Goal: Task Accomplishment & Management: Use online tool/utility

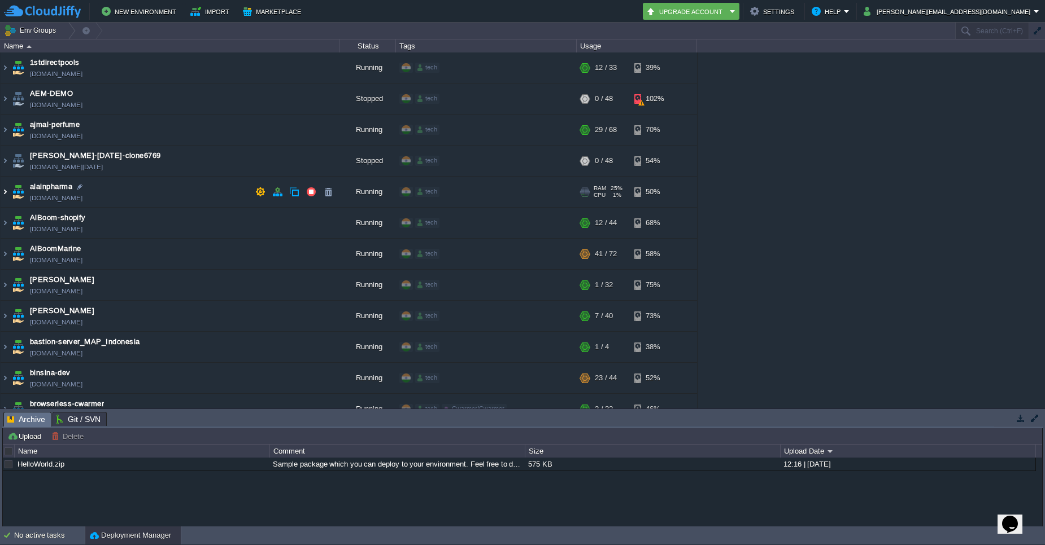
click at [6, 192] on img at bounding box center [5, 192] width 9 height 30
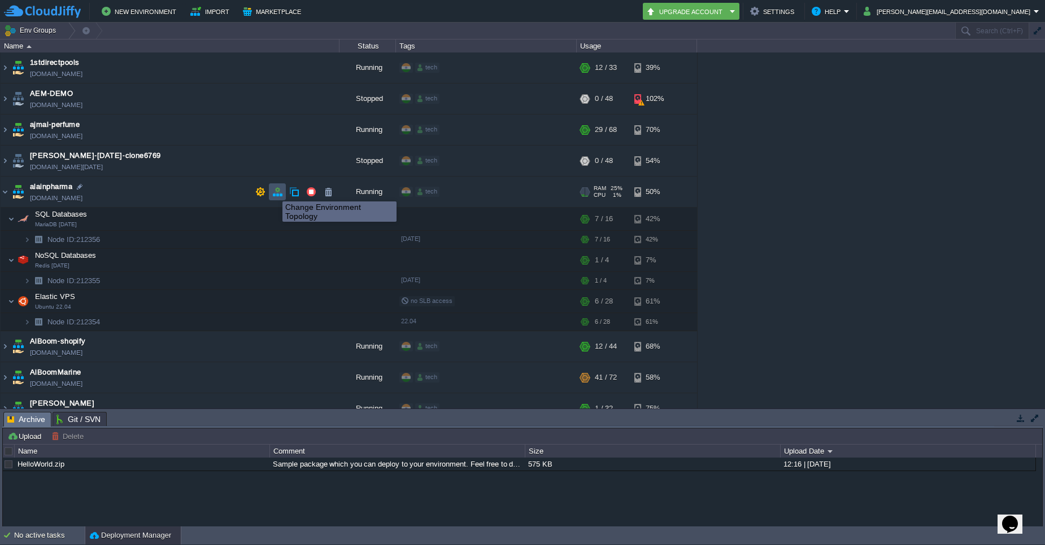
click at [279, 191] on button "button" at bounding box center [277, 192] width 10 height 10
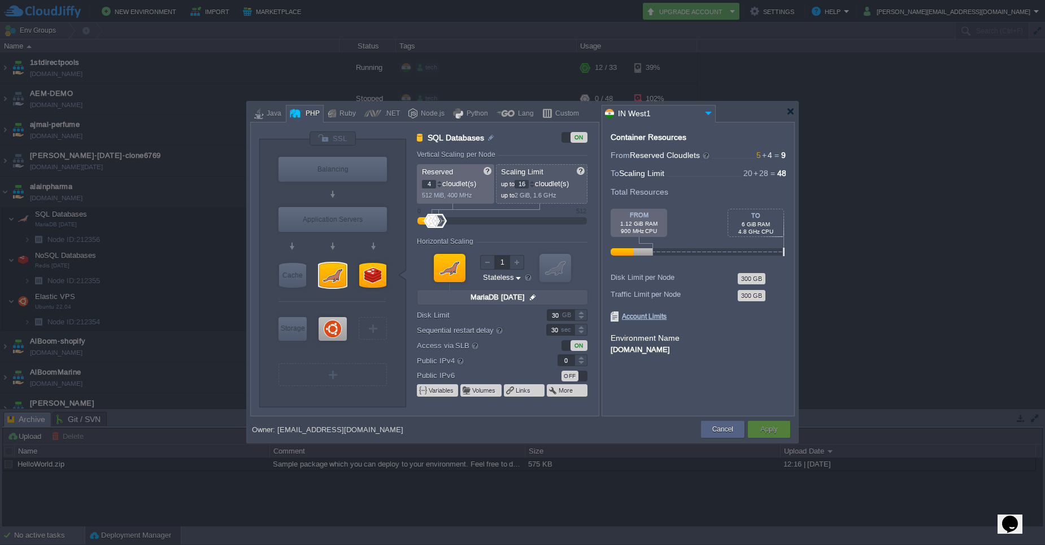
click at [956, 191] on div at bounding box center [522, 272] width 1045 height 545
click at [727, 433] on button "Cancel" at bounding box center [722, 429] width 21 height 11
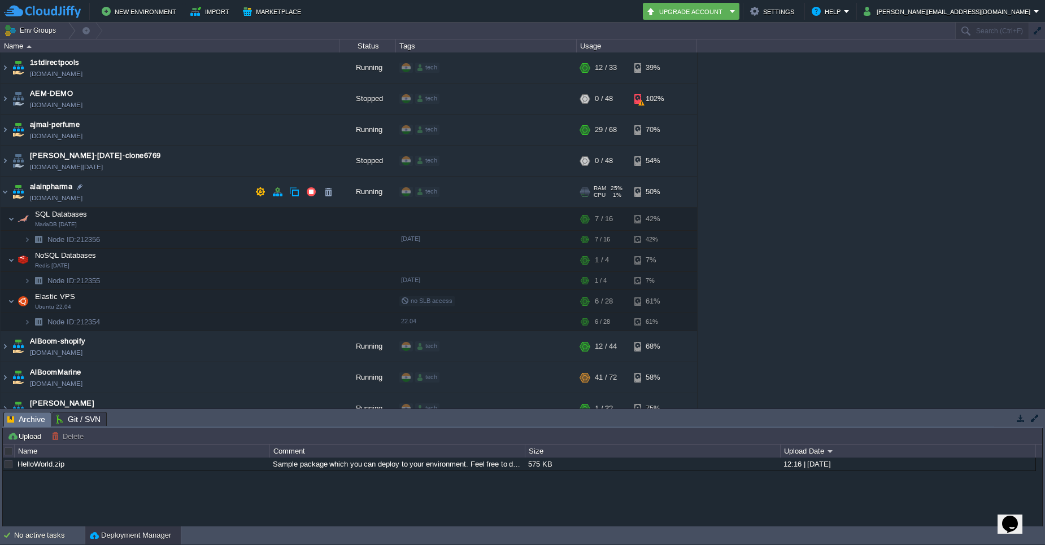
click at [10, 193] on td "[PERSON_NAME][DOMAIN_NAME]" at bounding box center [170, 192] width 339 height 31
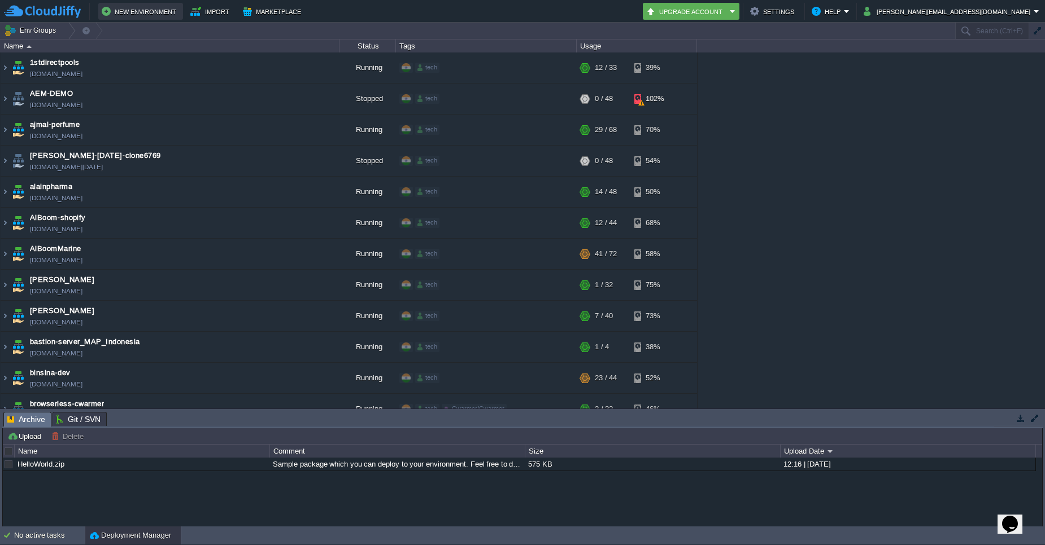
click at [150, 15] on button "New Environment" at bounding box center [141, 12] width 78 height 14
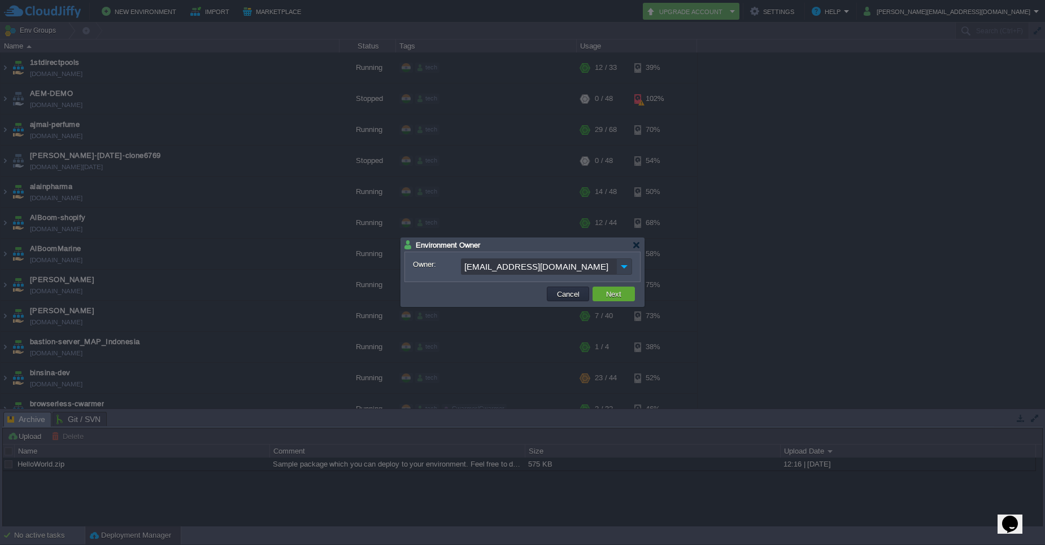
click at [622, 264] on img at bounding box center [624, 267] width 16 height 16
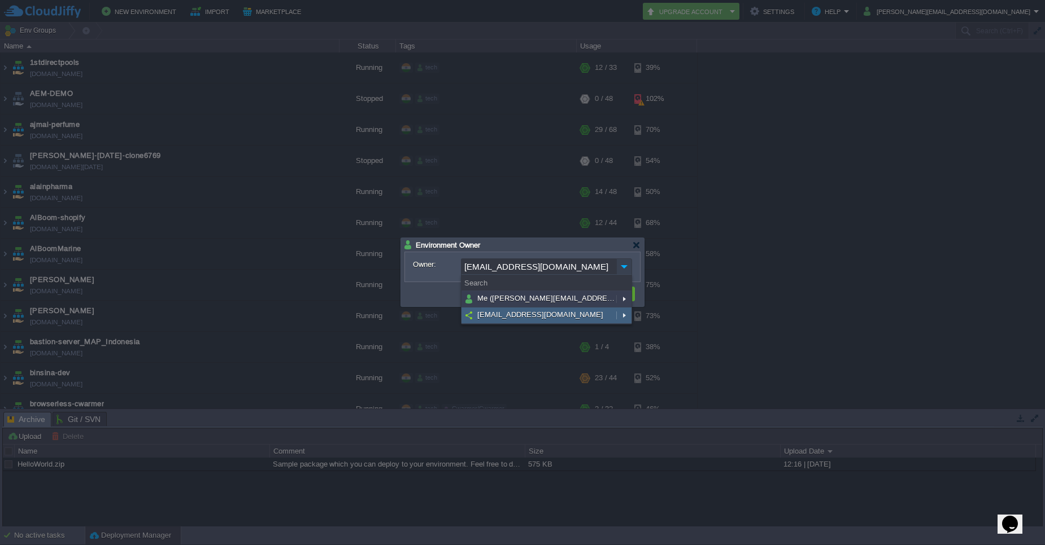
click at [622, 264] on img at bounding box center [624, 267] width 16 height 16
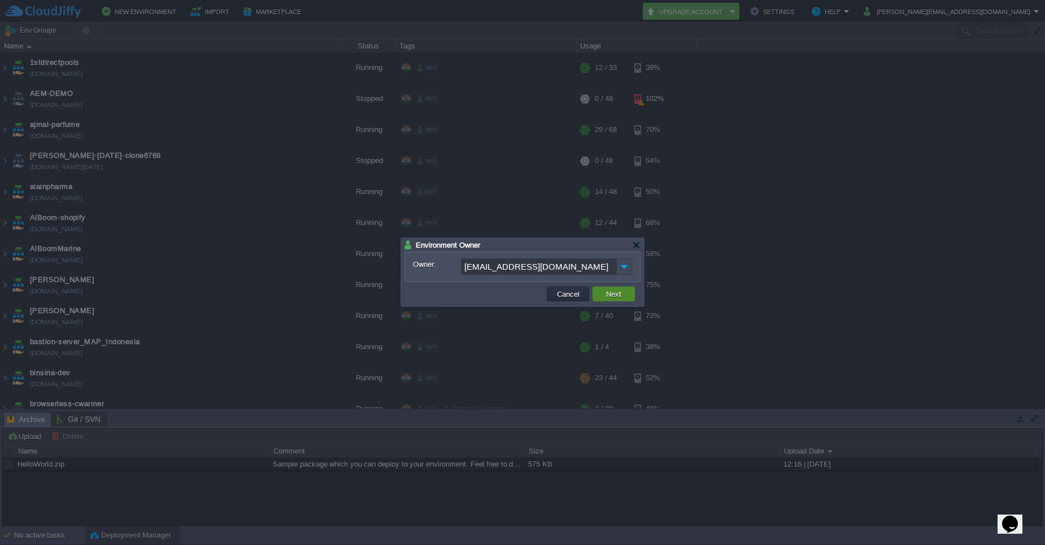
click at [605, 297] on button "Next" at bounding box center [613, 294] width 22 height 10
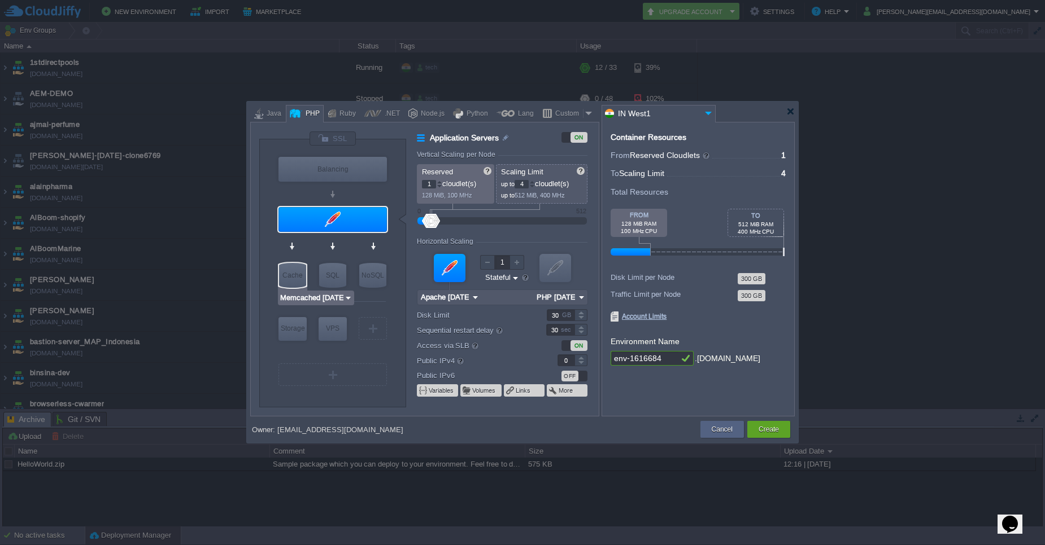
type input "MariaDB 11.8.2"
click at [322, 274] on div "SQL" at bounding box center [332, 275] width 27 height 25
type input "SQL Databases"
type input "4"
type input "6"
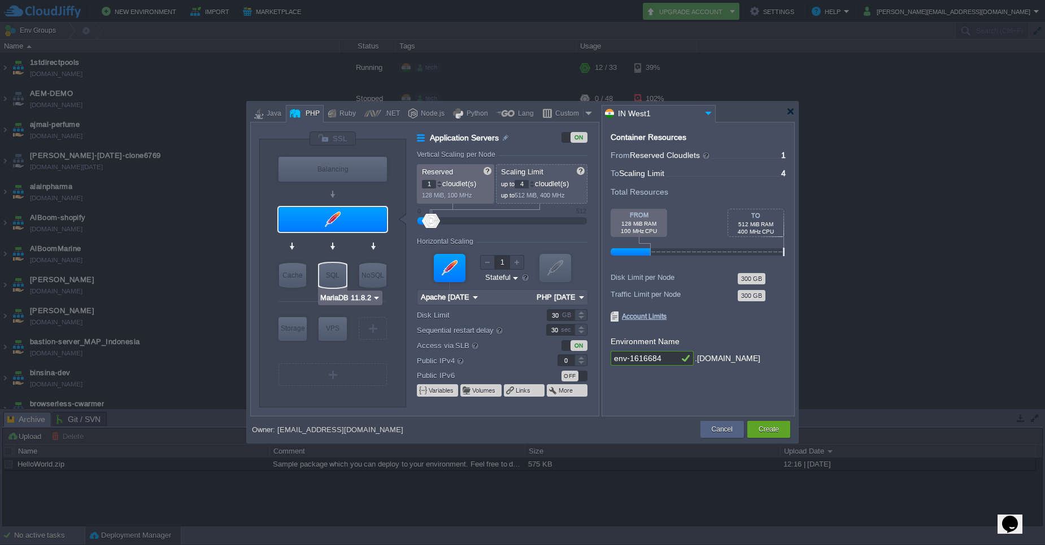
type input "MariaDB 11.8.2"
type input "11.8.2-almalinux-9"
type input "Stateless"
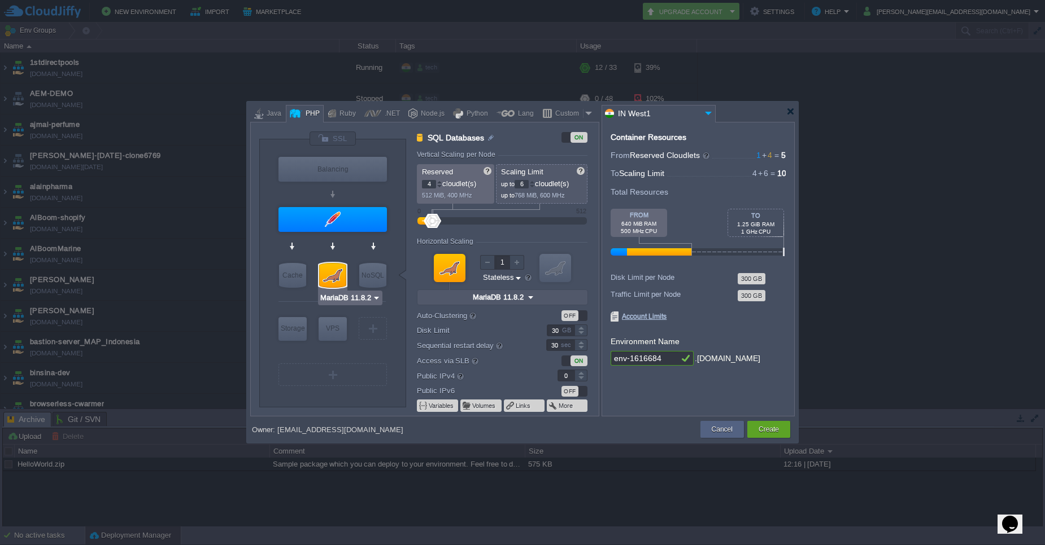
click at [375, 295] on img at bounding box center [376, 297] width 8 height 11
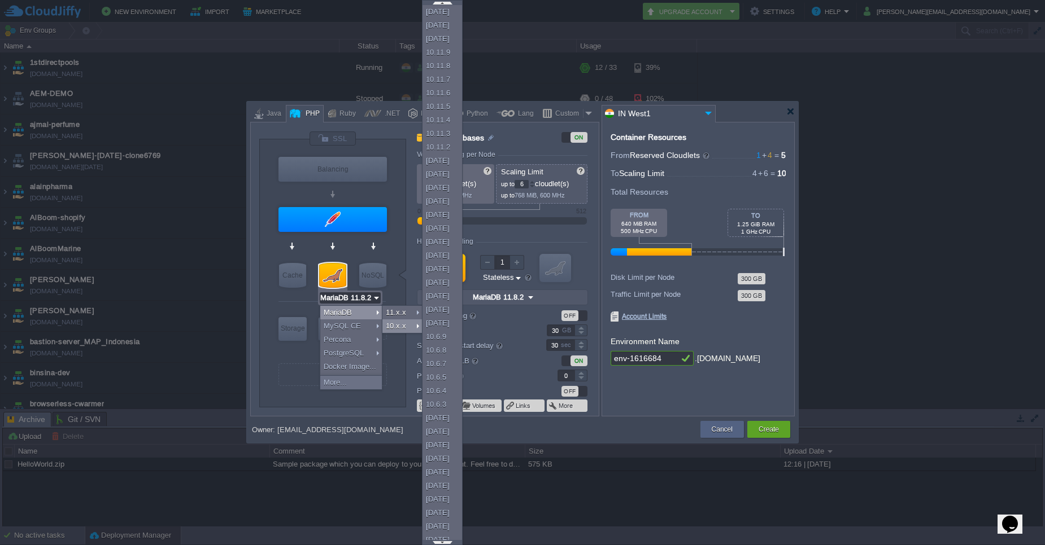
click at [1034, 225] on div at bounding box center [522, 272] width 1045 height 545
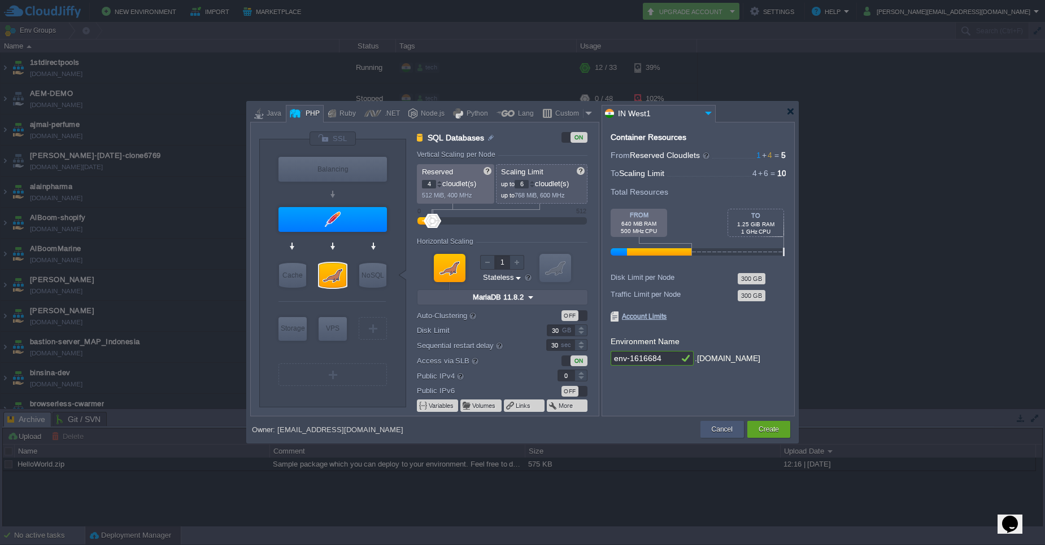
click at [713, 427] on button "Cancel" at bounding box center [721, 429] width 21 height 11
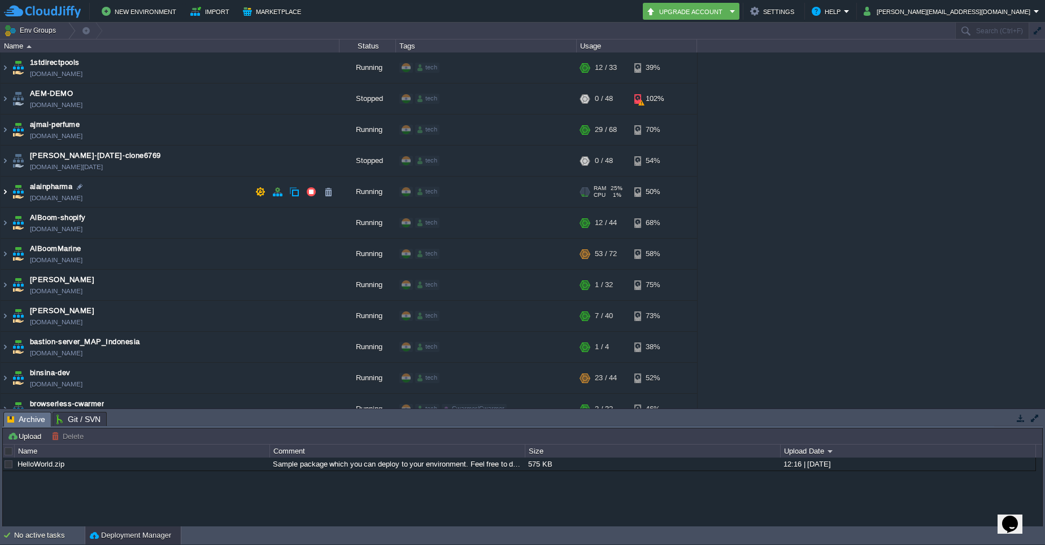
click at [6, 194] on img at bounding box center [5, 192] width 9 height 30
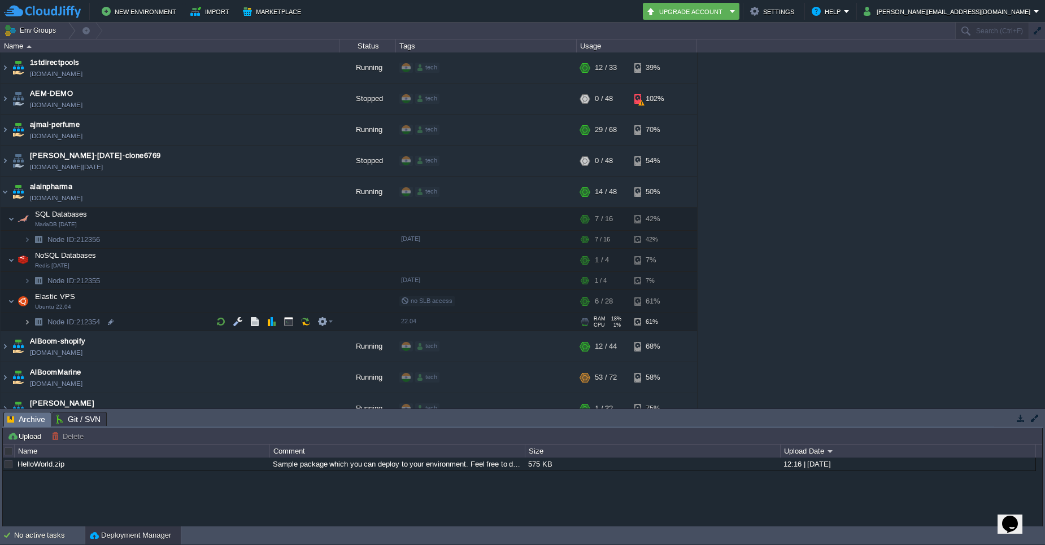
click at [28, 322] on img at bounding box center [27, 322] width 7 height 18
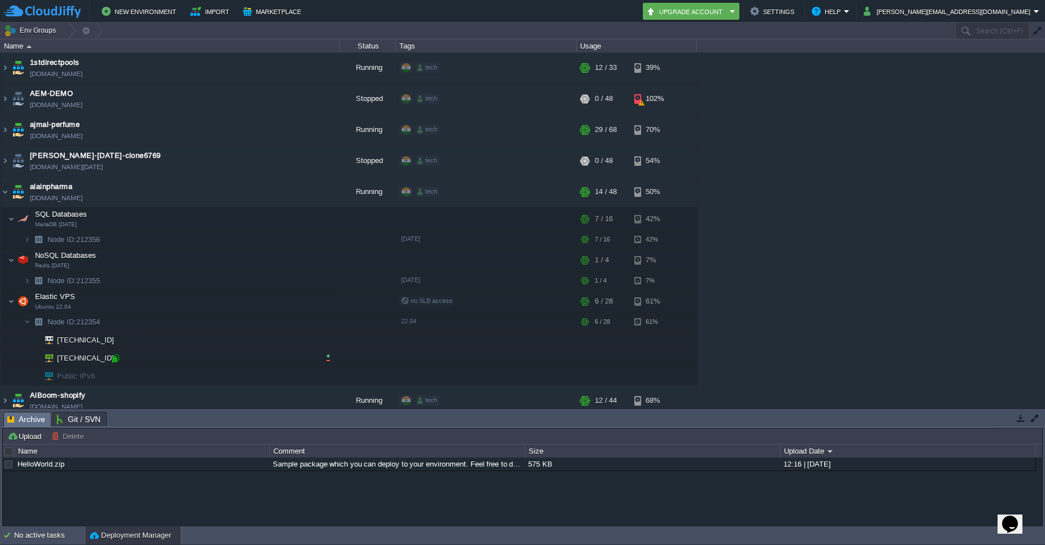
click at [117, 362] on div at bounding box center [116, 358] width 10 height 10
click at [323, 307] on td at bounding box center [325, 301] width 23 height 17
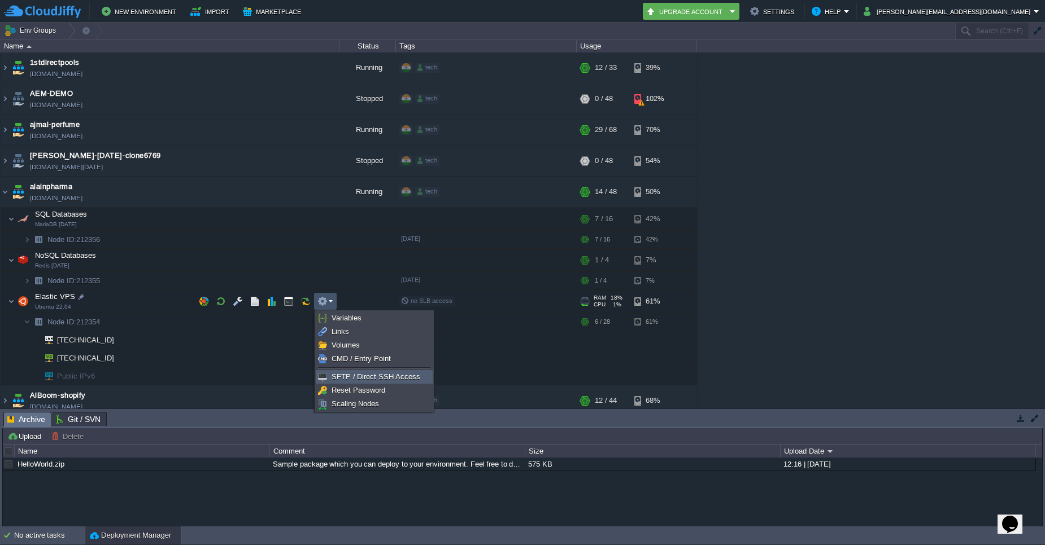
click at [349, 377] on span "SFTP / Direct SSH Access" at bounding box center [375, 377] width 89 height 8
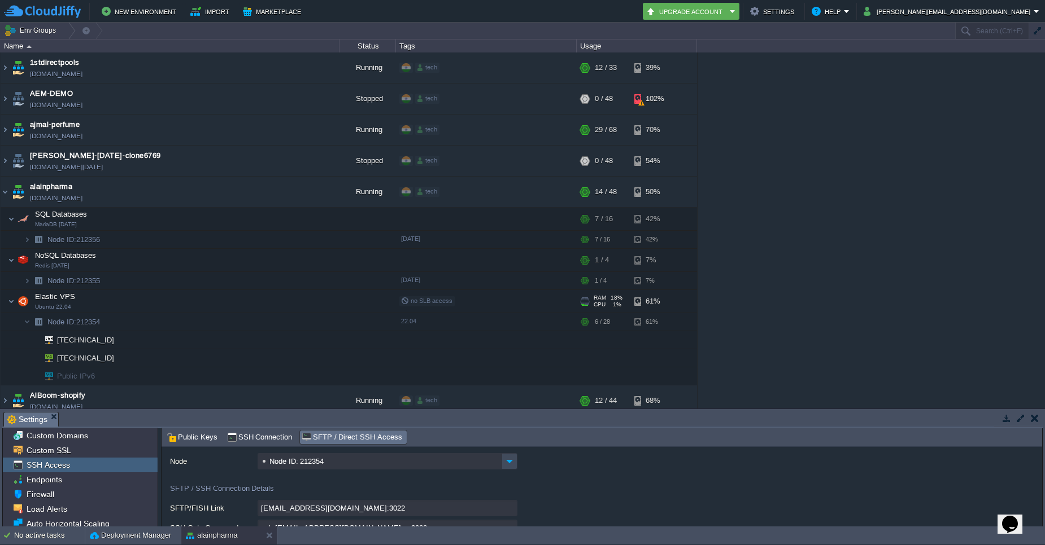
scroll to position [68, 0]
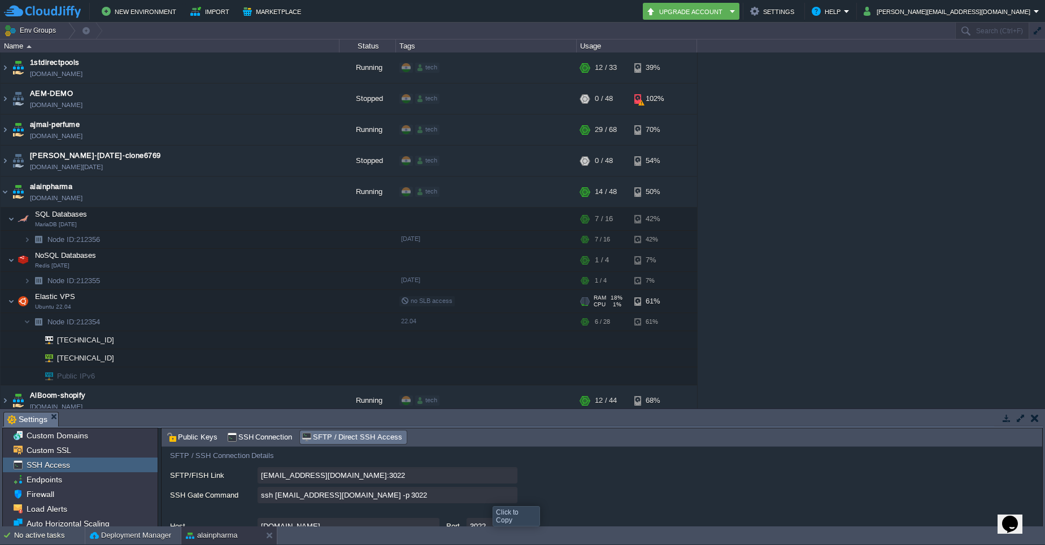
click at [509, 495] on input "ssh [EMAIL_ADDRESS][DOMAIN_NAME] -p 3022" at bounding box center [387, 495] width 260 height 16
click at [6, 194] on img at bounding box center [5, 192] width 9 height 30
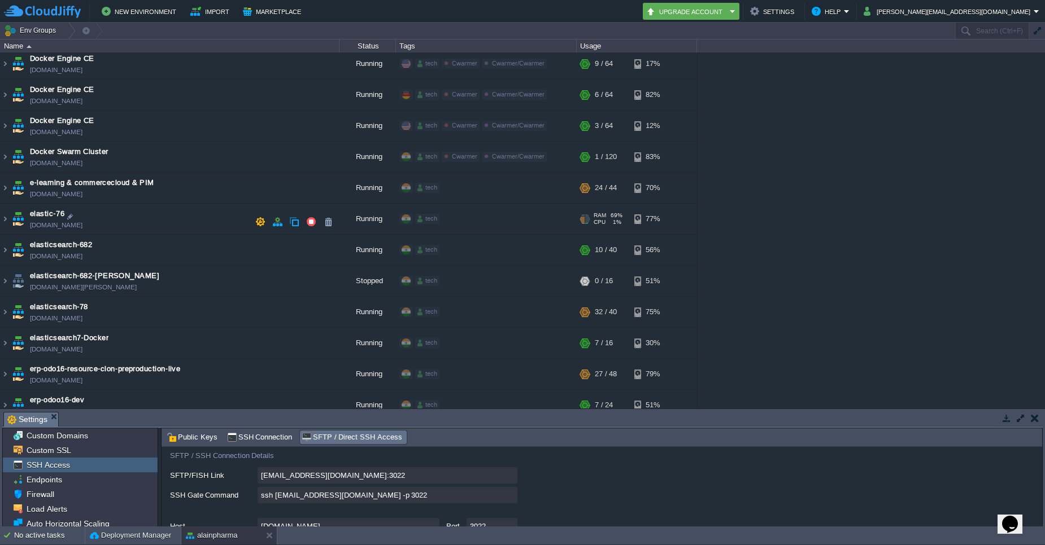
scroll to position [881, 0]
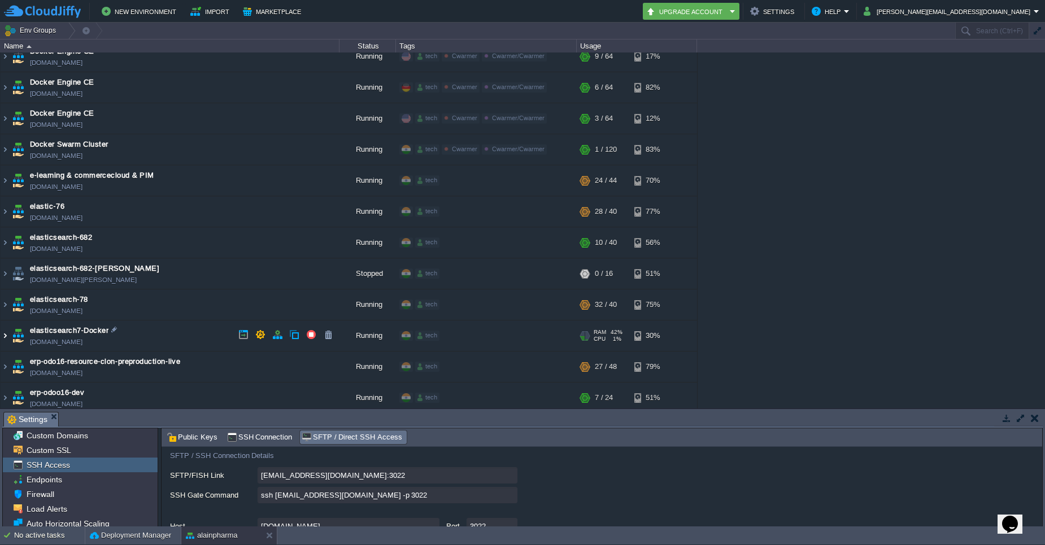
click at [6, 337] on img at bounding box center [5, 336] width 9 height 30
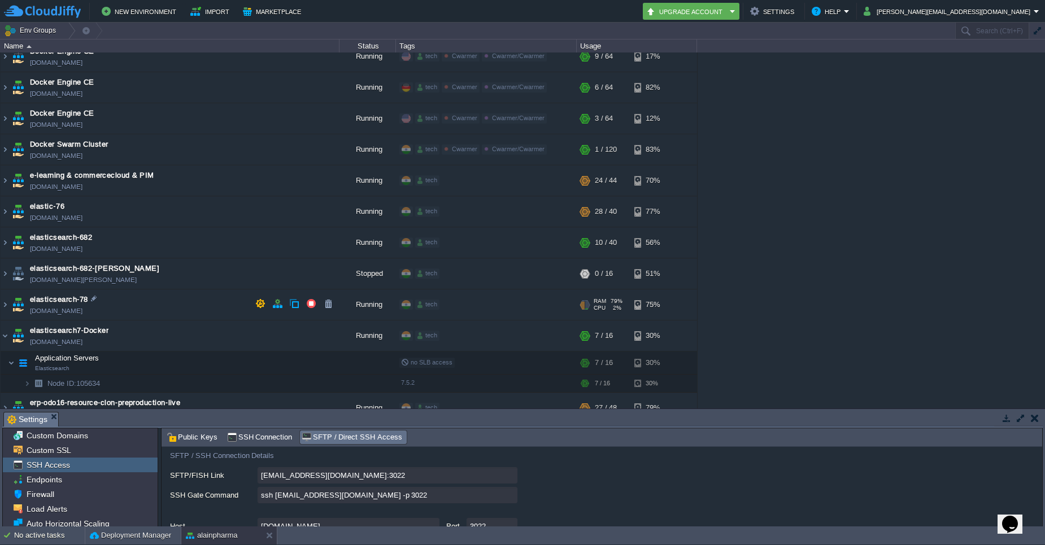
scroll to position [949, 0]
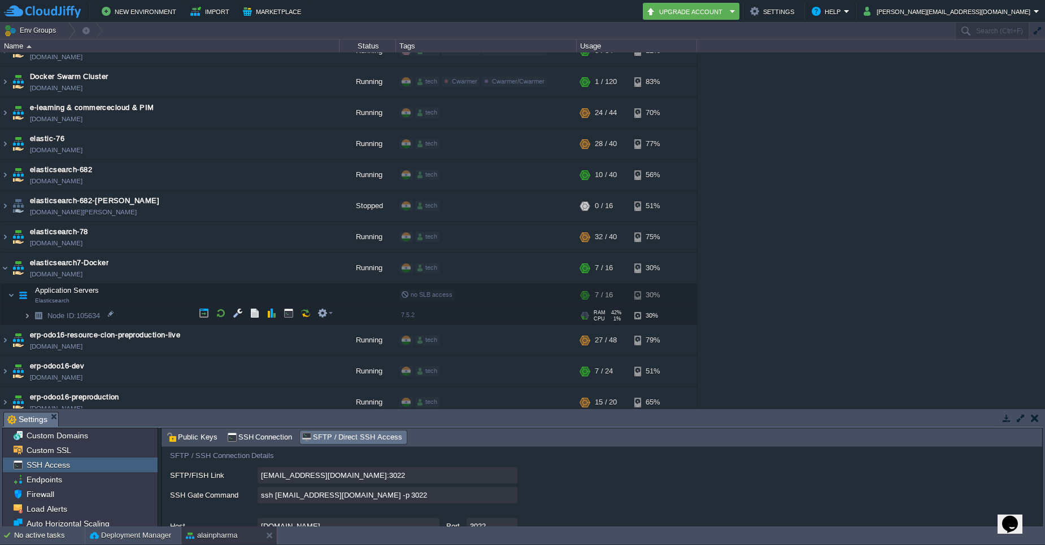
click at [27, 310] on img at bounding box center [27, 316] width 7 height 18
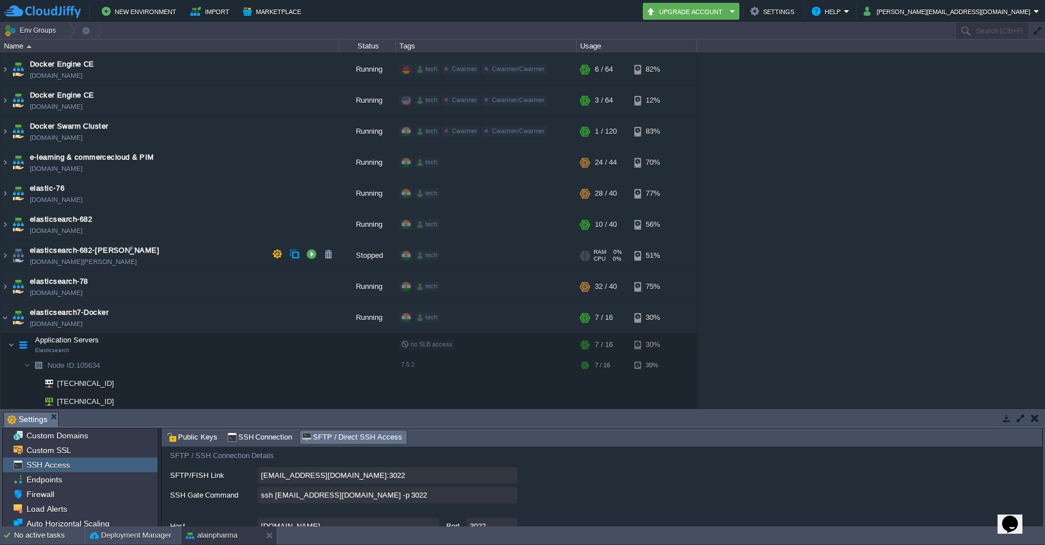
scroll to position [881, 0]
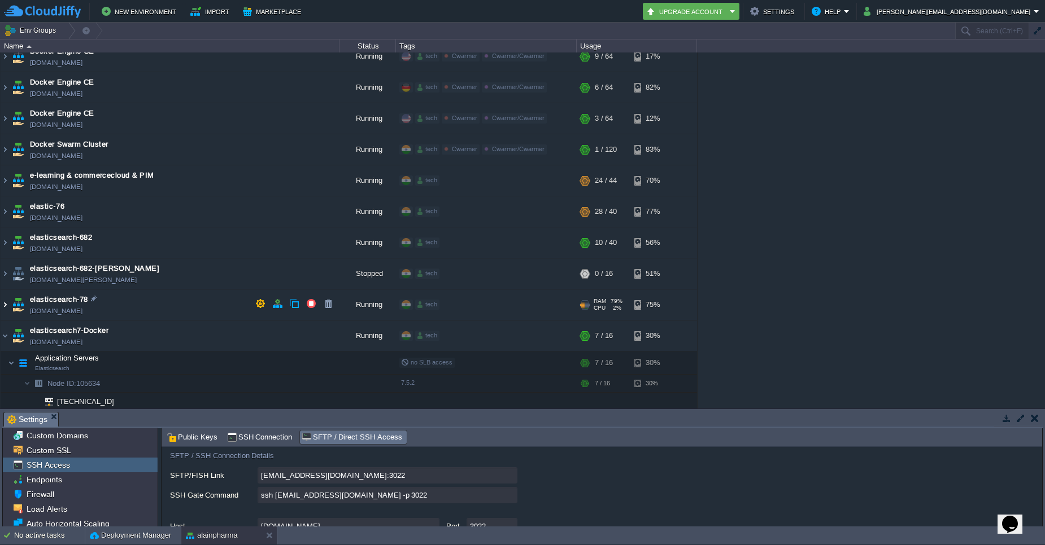
click at [5, 309] on img at bounding box center [5, 305] width 9 height 30
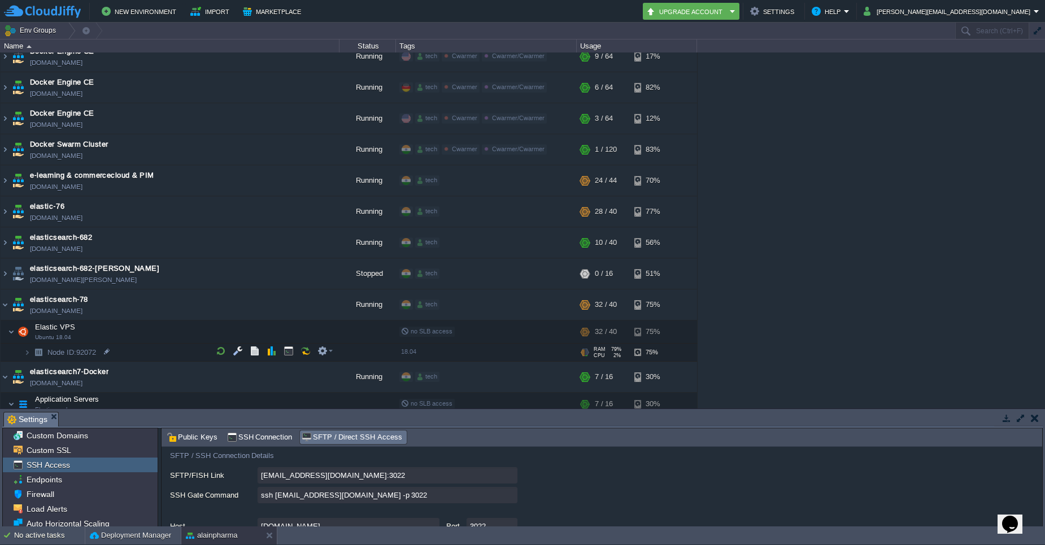
click at [21, 351] on img at bounding box center [16, 349] width 16 height 10
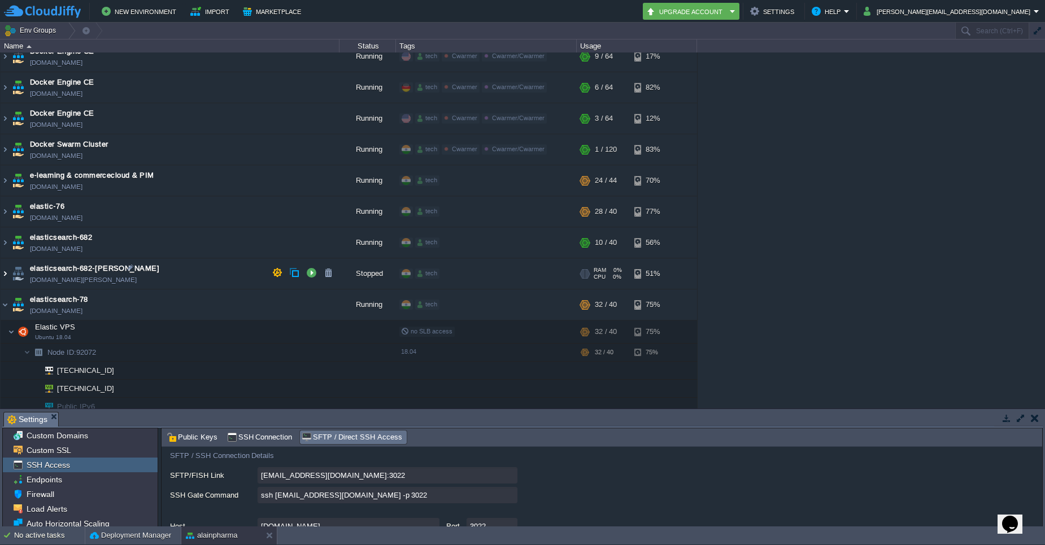
click at [8, 276] on img at bounding box center [5, 274] width 9 height 30
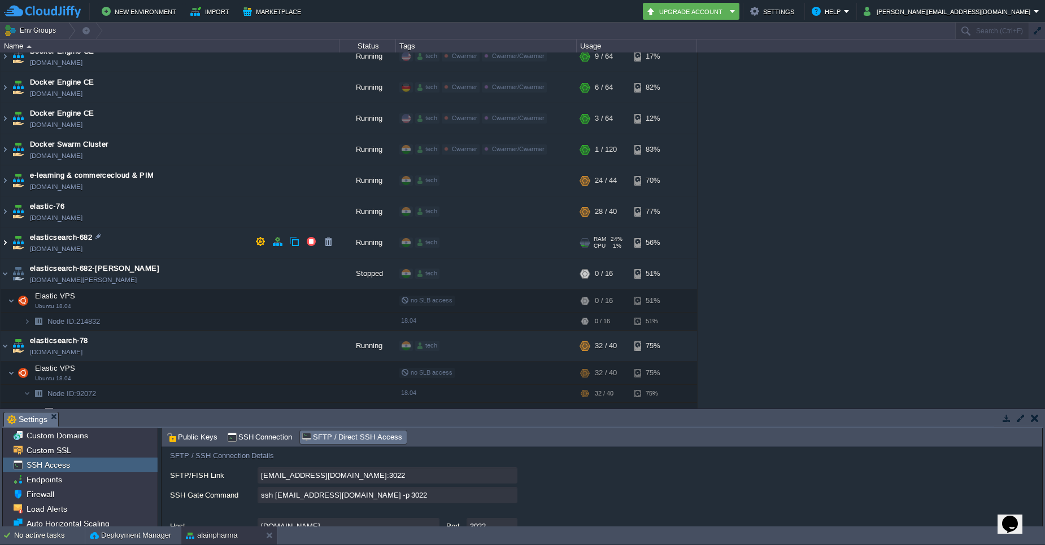
click at [2, 244] on img at bounding box center [5, 243] width 9 height 30
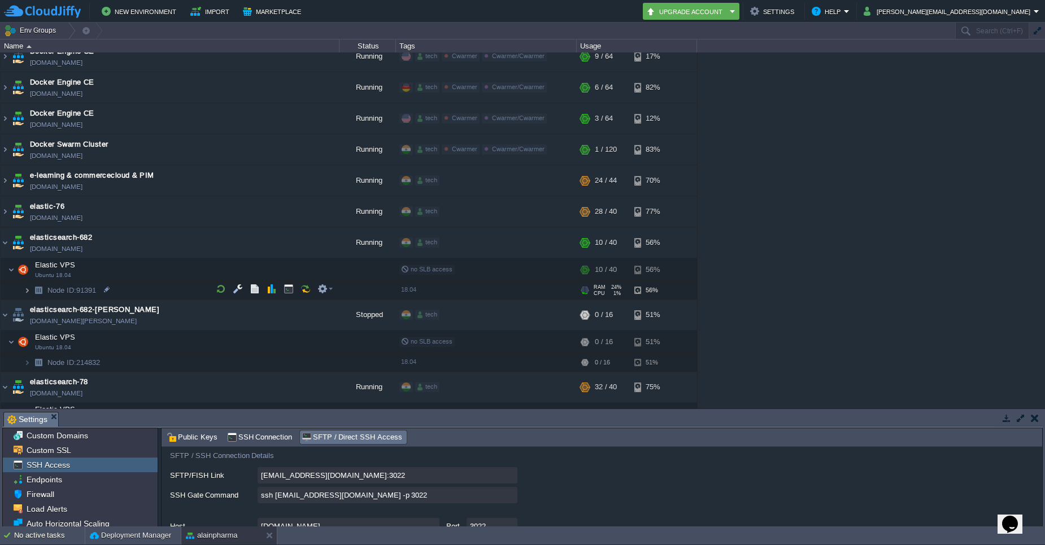
click at [28, 290] on img at bounding box center [27, 291] width 7 height 18
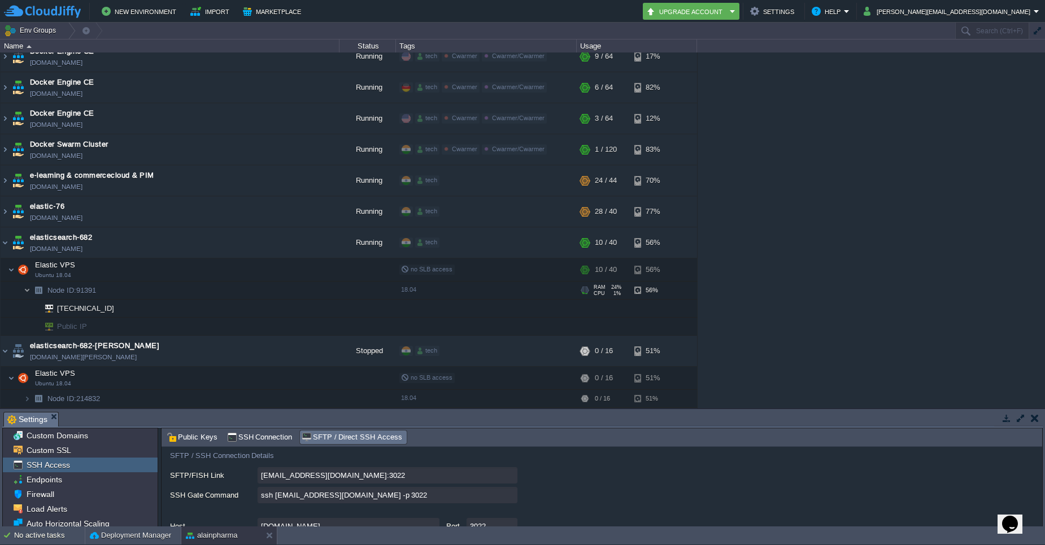
click at [28, 290] on img at bounding box center [27, 291] width 7 height 18
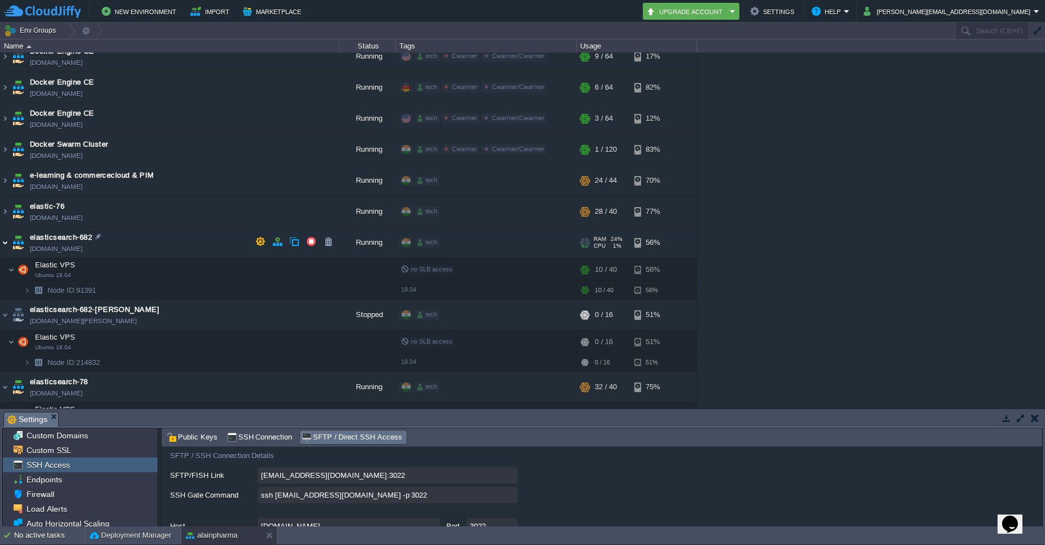
click at [7, 248] on img at bounding box center [5, 243] width 9 height 30
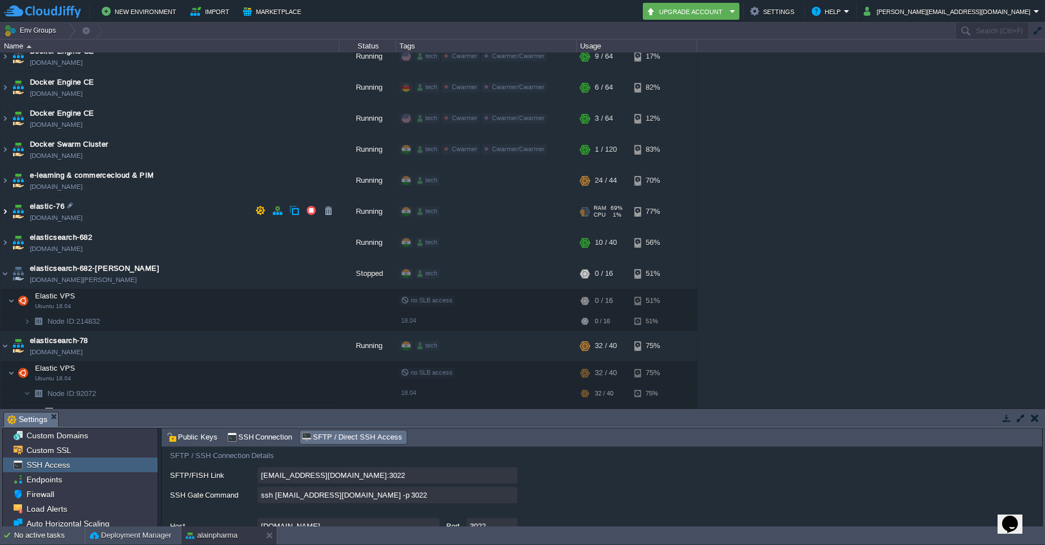
click at [6, 212] on img at bounding box center [5, 211] width 9 height 30
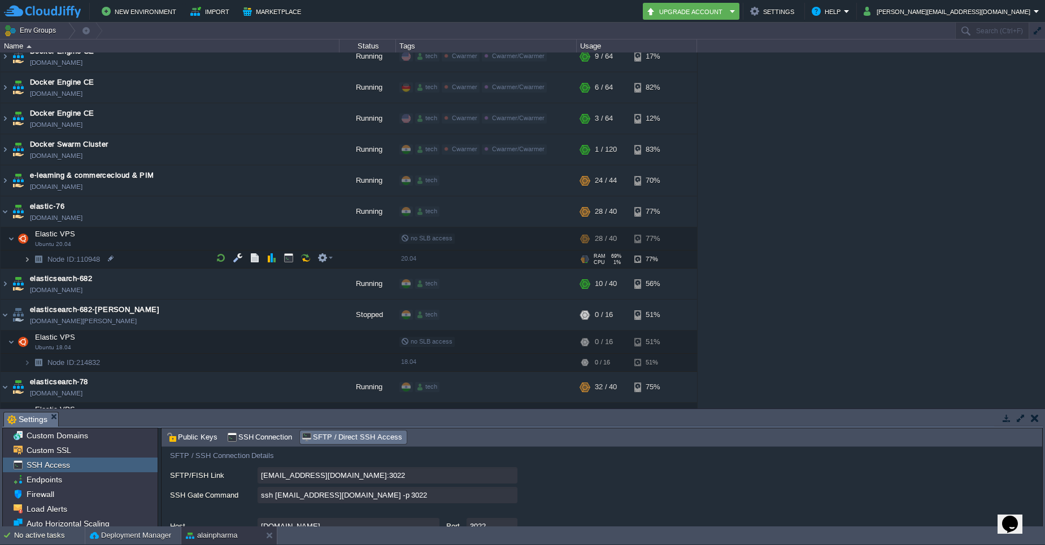
click at [27, 257] on img at bounding box center [27, 260] width 7 height 18
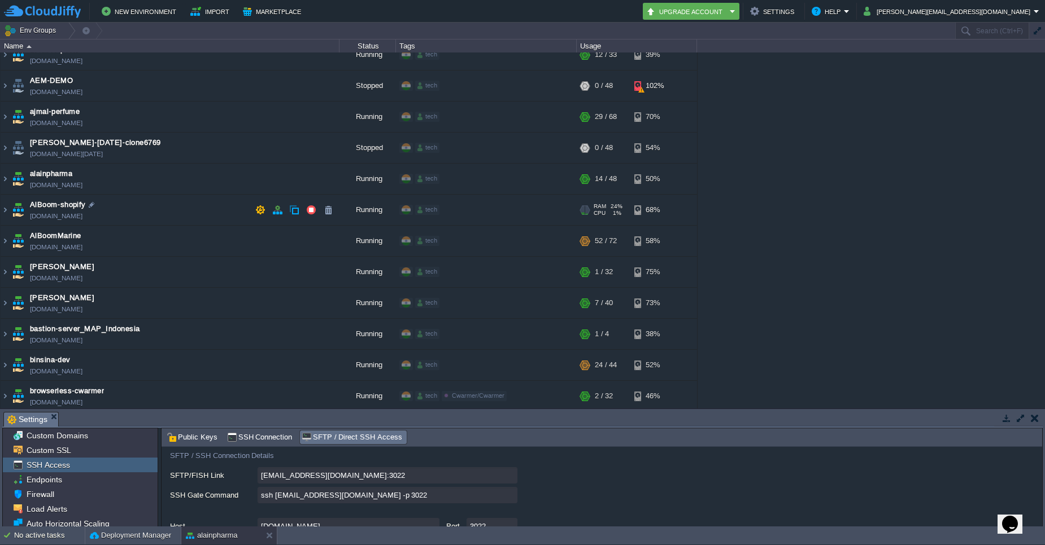
scroll to position [0, 0]
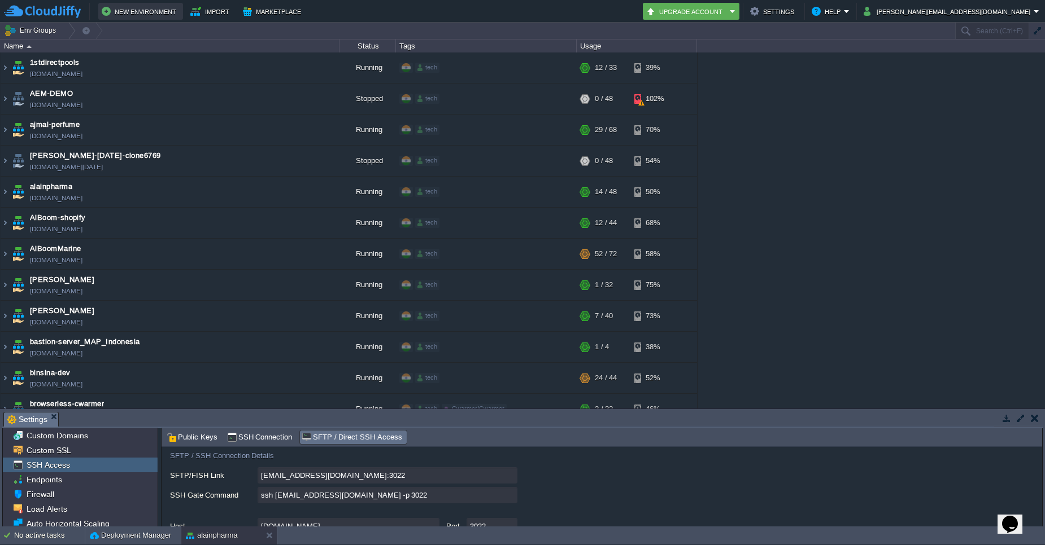
click at [106, 15] on button "New Environment" at bounding box center [141, 12] width 78 height 14
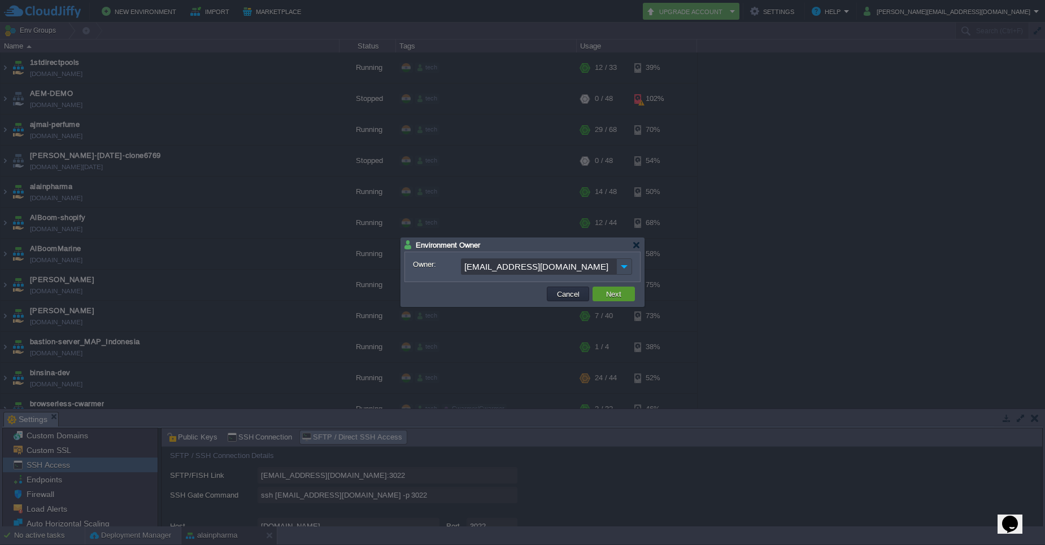
click at [621, 298] on button "Next" at bounding box center [613, 294] width 22 height 10
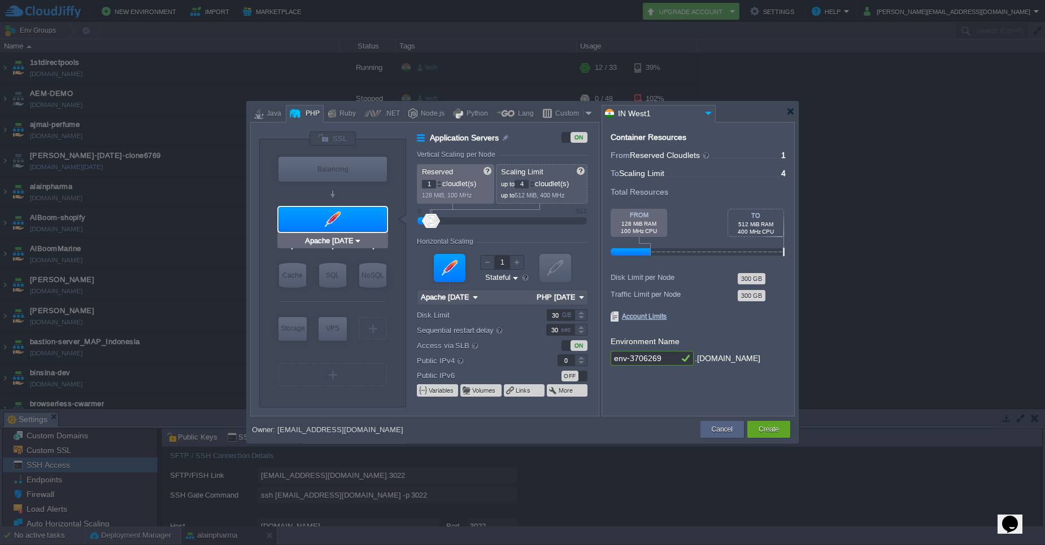
type input "MariaDB 11.8.2"
click at [337, 279] on div "SQL" at bounding box center [332, 275] width 27 height 25
type input "SQL Databases"
type input "4"
type input "6"
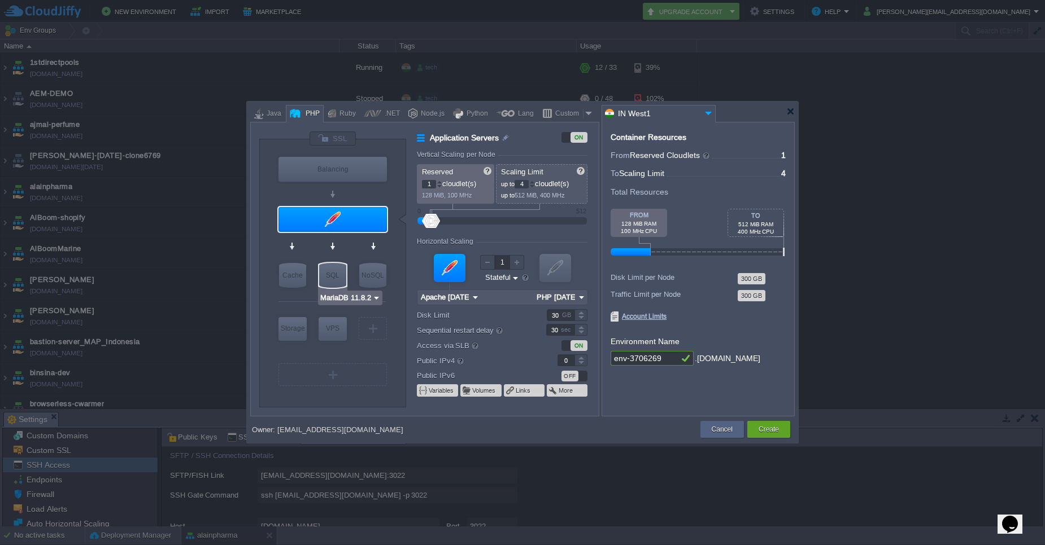
type input "MariaDB 11.8.2"
type input "11.8.2-almalinux-9"
type input "Stateless"
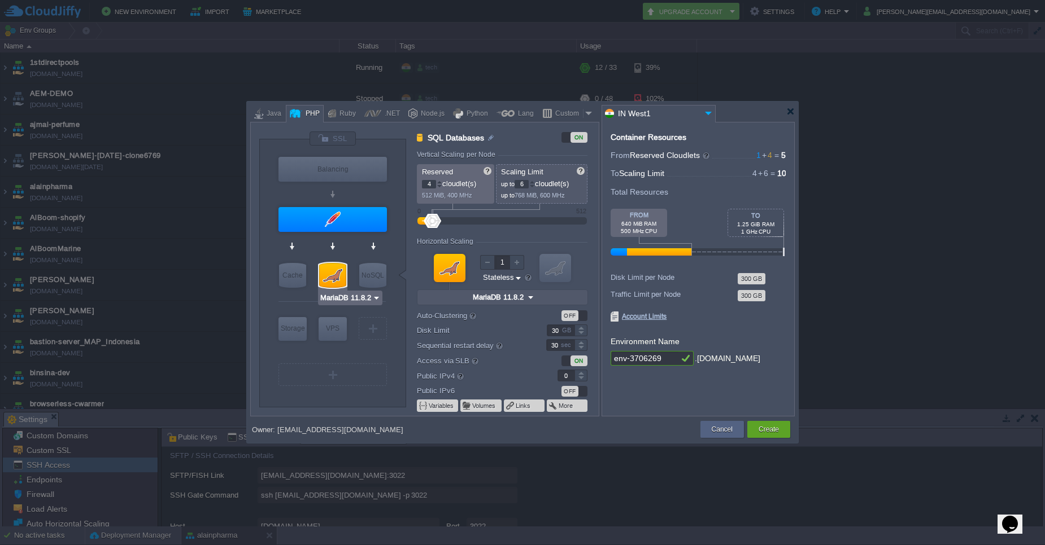
click at [375, 301] on img at bounding box center [376, 297] width 8 height 11
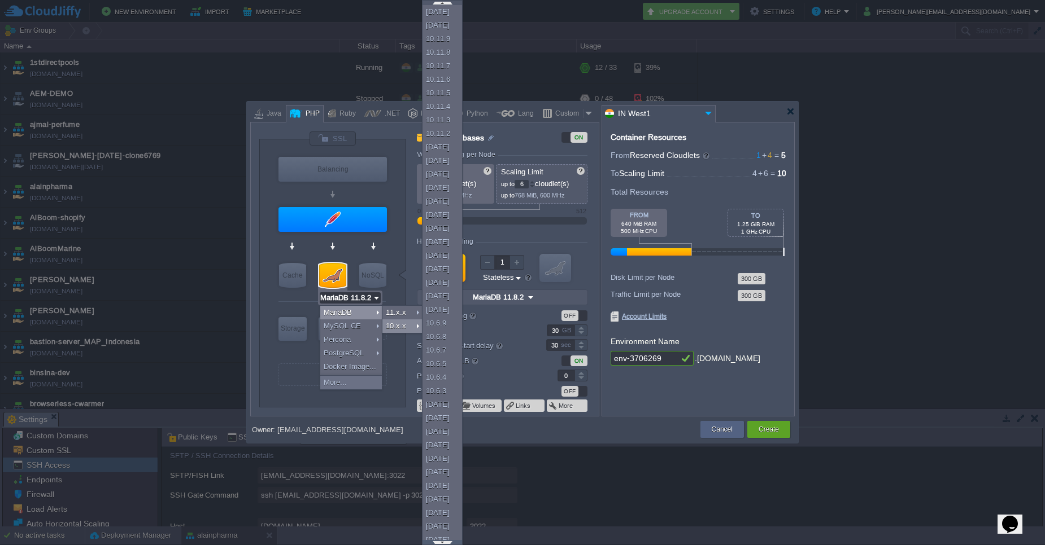
click at [444, 541] on div at bounding box center [442, 542] width 40 height 5
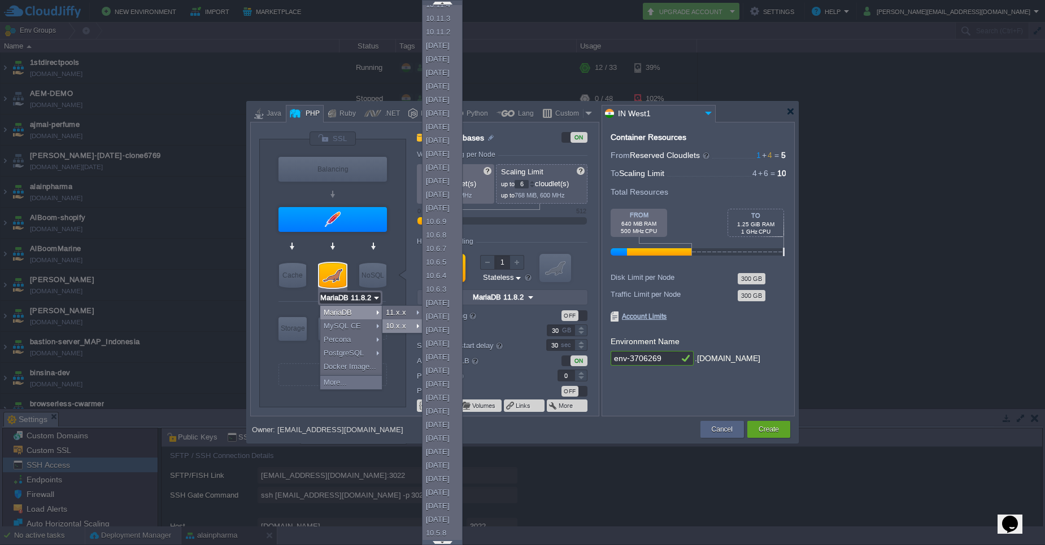
click at [444, 541] on div at bounding box center [442, 542] width 40 height 5
click at [444, 544] on div at bounding box center [442, 542] width 40 height 5
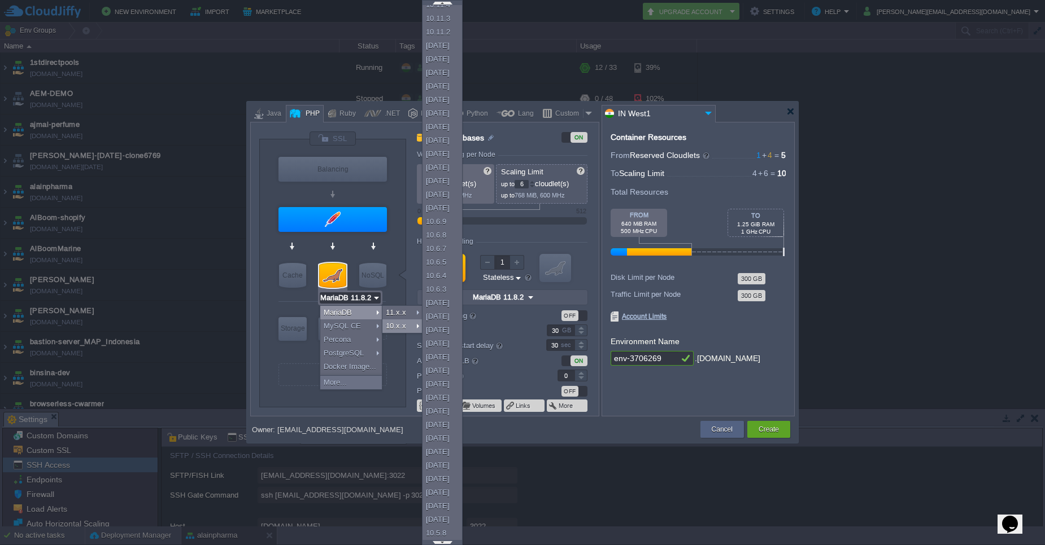
click at [444, 544] on div at bounding box center [442, 542] width 40 height 5
click at [442, 542] on div at bounding box center [442, 542] width 40 height 5
click at [442, 543] on div at bounding box center [442, 542] width 40 height 5
click at [442, 545] on div "[DATE] [DATE] [DATE] 10.11.9 10.11.8 10.11.7 10.11.6 10.11.5 10.11.4 10.11.3 10…" at bounding box center [442, 272] width 41 height 545
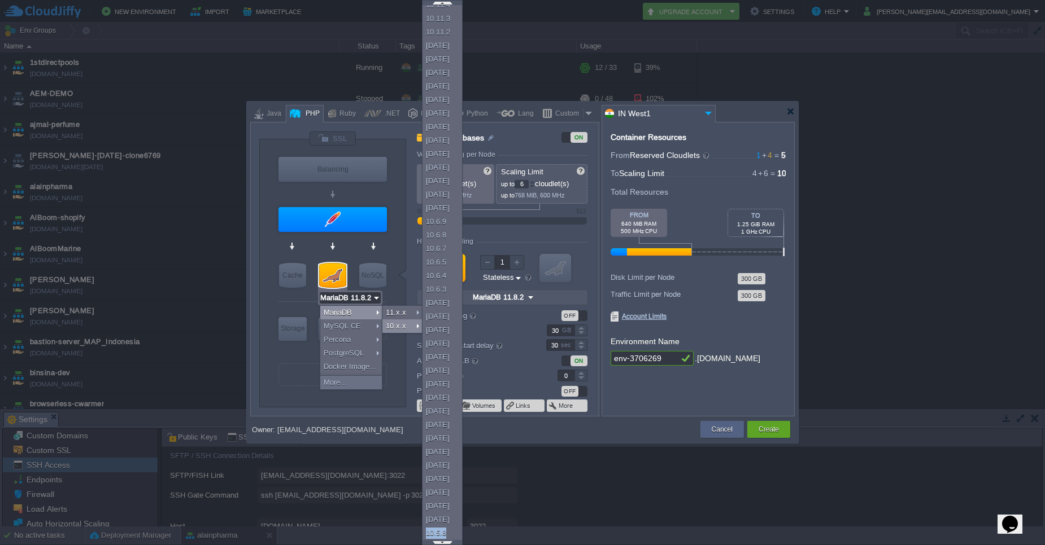
click at [442, 545] on div "[DATE] [DATE] [DATE] 10.11.9 10.11.8 10.11.7 10.11.6 10.11.5 10.11.4 10.11.3 10…" at bounding box center [442, 272] width 41 height 545
click at [439, 535] on div "10.5.8" at bounding box center [442, 534] width 40 height 14
type input "2"
type input "MariaDB 10.5.8"
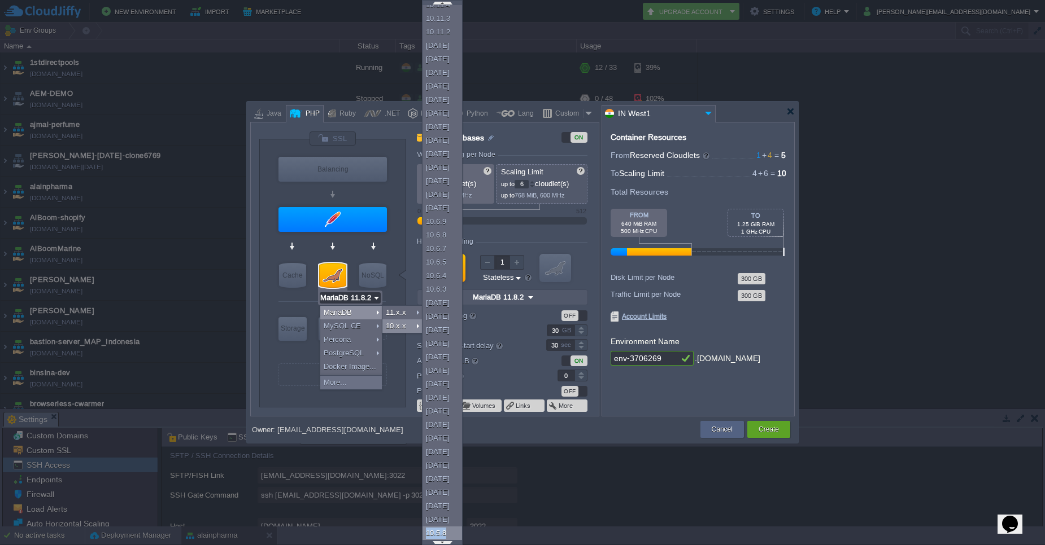
type input "10.5.8"
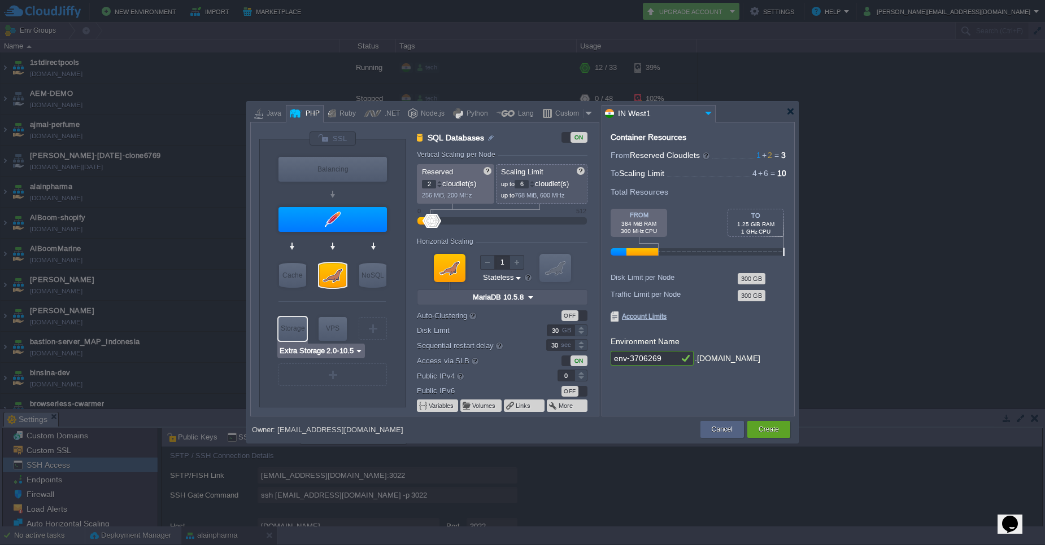
type input "AlmaLinux 9.6"
click at [341, 336] on div "VPS" at bounding box center [332, 328] width 28 height 23
type input "Elastic VPS"
type input "1"
type input "4"
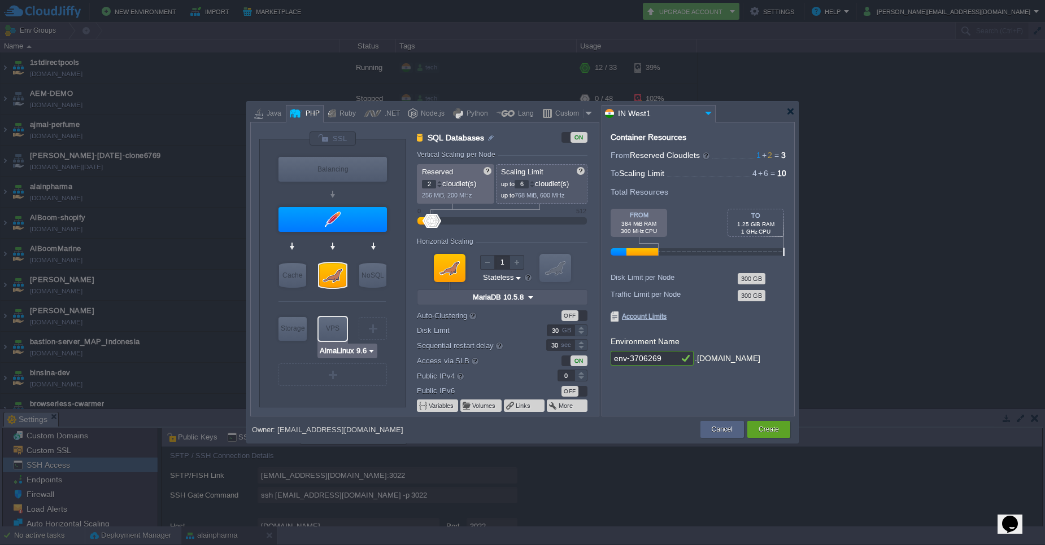
type input "AlmaLinux 9.6"
type input "9.6"
type input "Stateful"
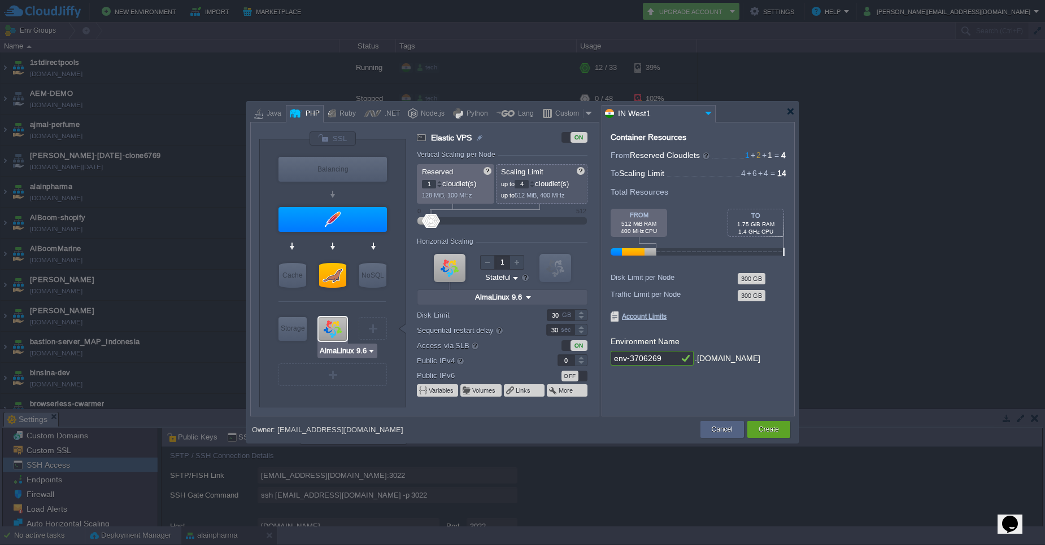
click at [369, 350] on img at bounding box center [371, 351] width 8 height 11
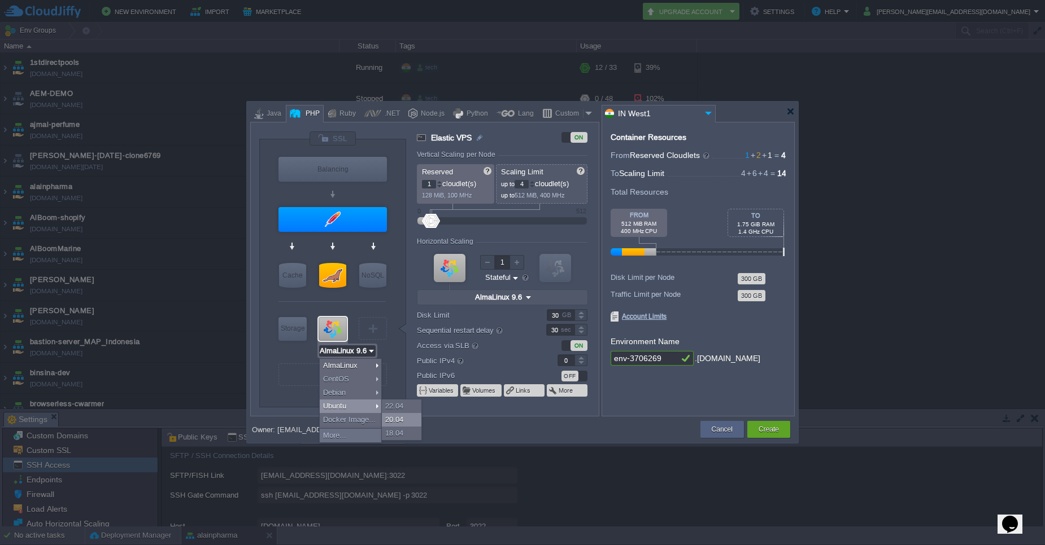
click at [399, 414] on div "20.04" at bounding box center [402, 420] width 40 height 14
type input "Ubuntu 20.04"
type input "20.04"
type input "Ubuntu 20.04"
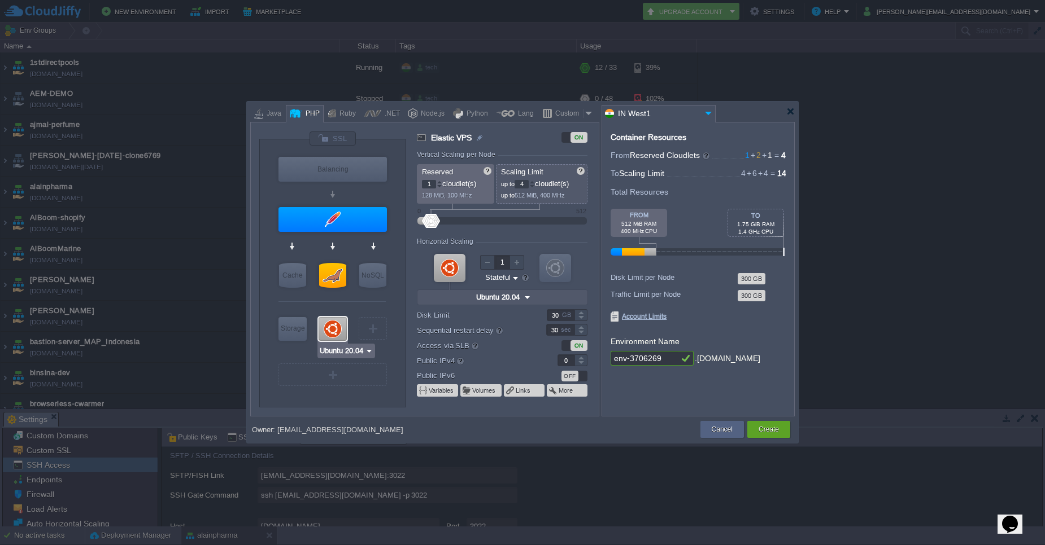
click at [369, 353] on img at bounding box center [369, 351] width 8 height 11
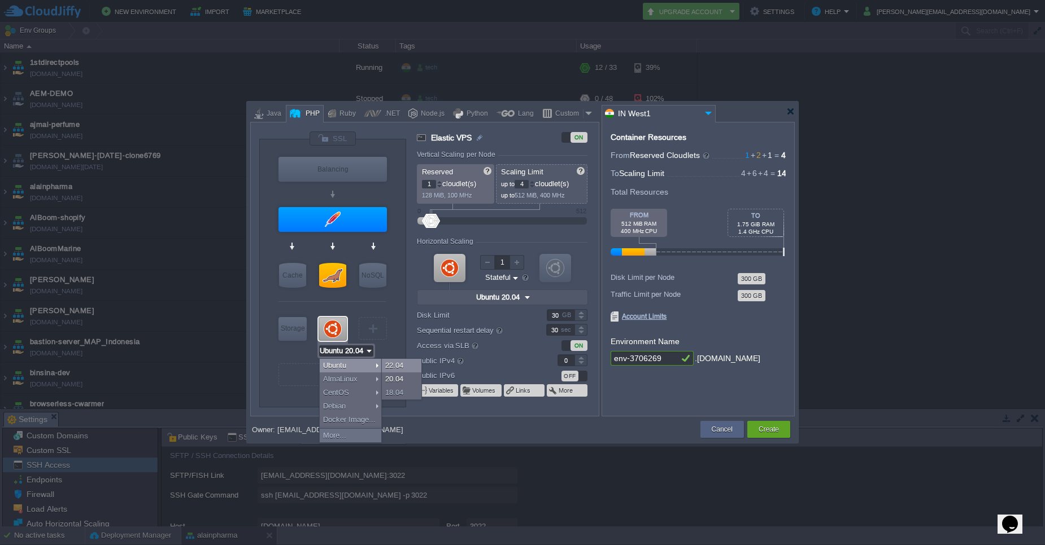
click at [394, 370] on div "22.04" at bounding box center [402, 366] width 40 height 14
type input "Ubuntu 22.04"
type input "22.04"
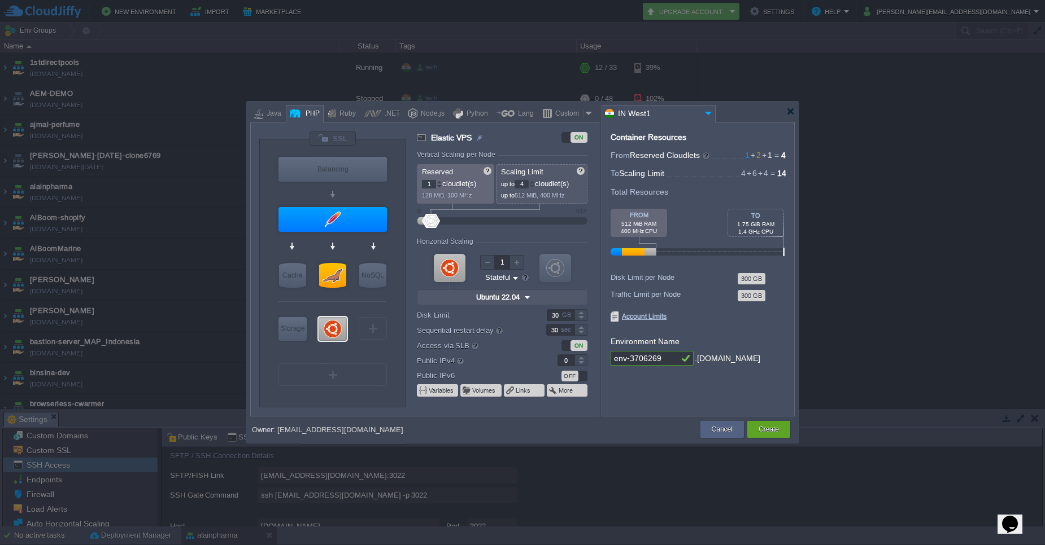
type input "Redis 7.2.4"
click at [377, 283] on div "NoSQL" at bounding box center [372, 275] width 27 height 25
type input "NoSQL Databases"
type input "Redis 7.2.4"
type input "7.2.4-almalinux-9"
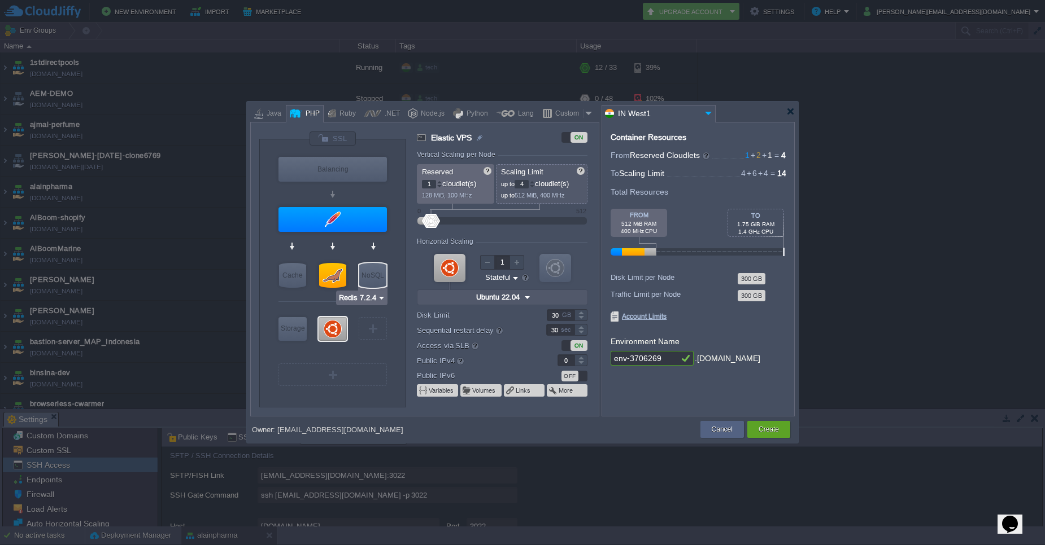
type input "Stateless"
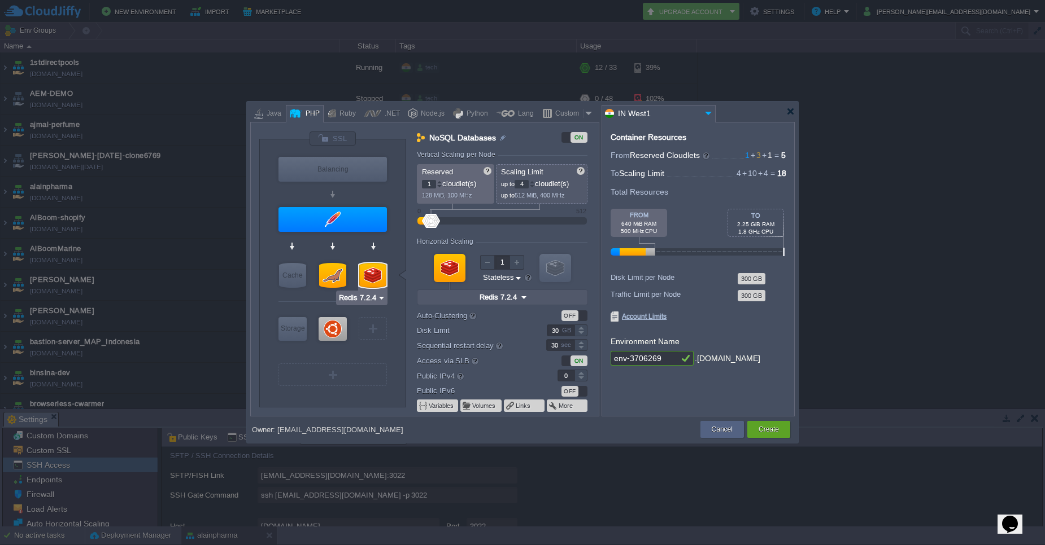
click at [377, 297] on img at bounding box center [381, 297] width 8 height 11
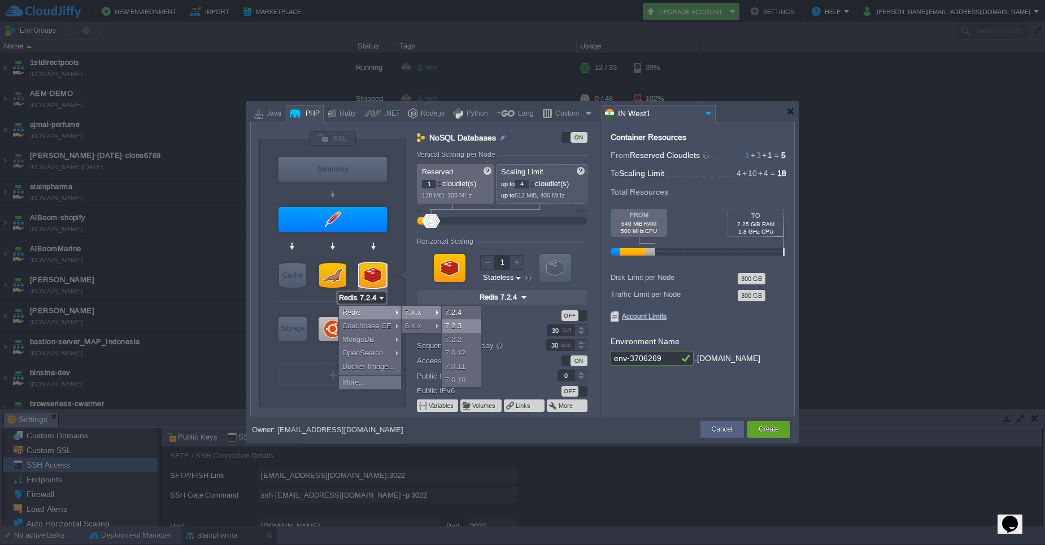
click at [456, 330] on div "7.2.3" at bounding box center [462, 327] width 40 height 14
type input "Redis 7.2.3"
type input "7.2.3"
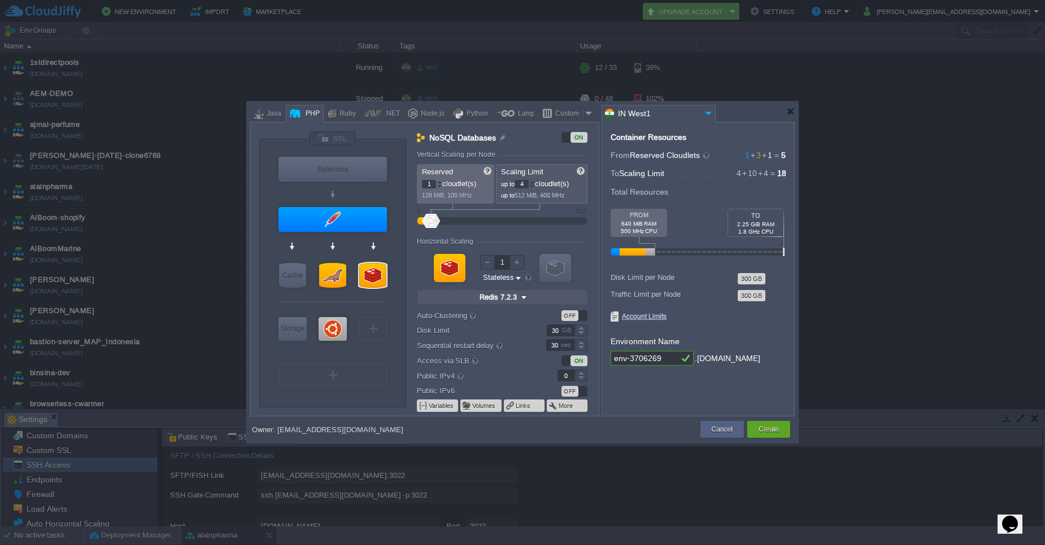
click at [535, 184] on div at bounding box center [532, 184] width 5 height 1
type input "Ubuntu 22.04"
click at [325, 333] on div at bounding box center [332, 329] width 28 height 24
type input "Elastic VPS"
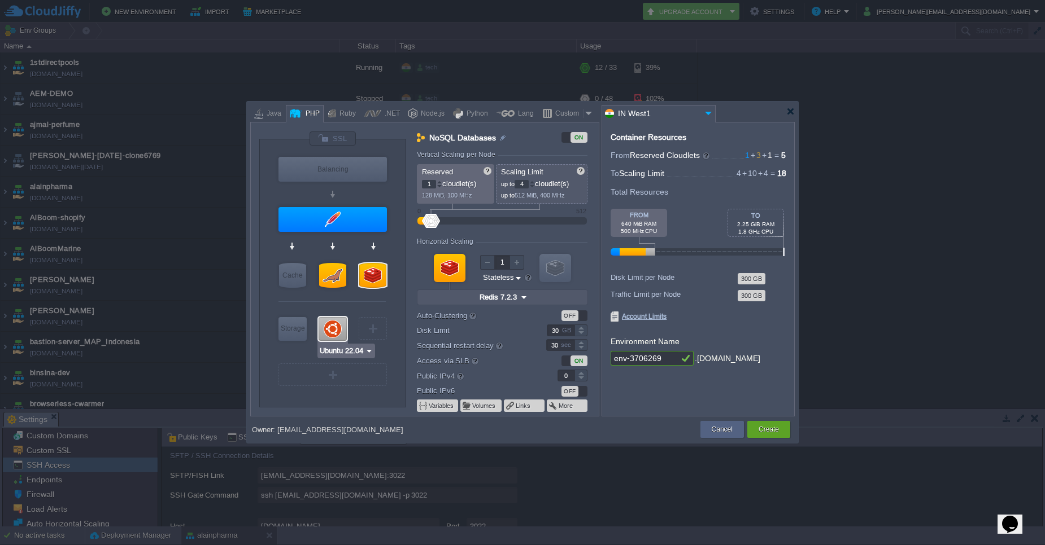
type input "Ubuntu 22.04"
type input "22.04"
type input "Stateful"
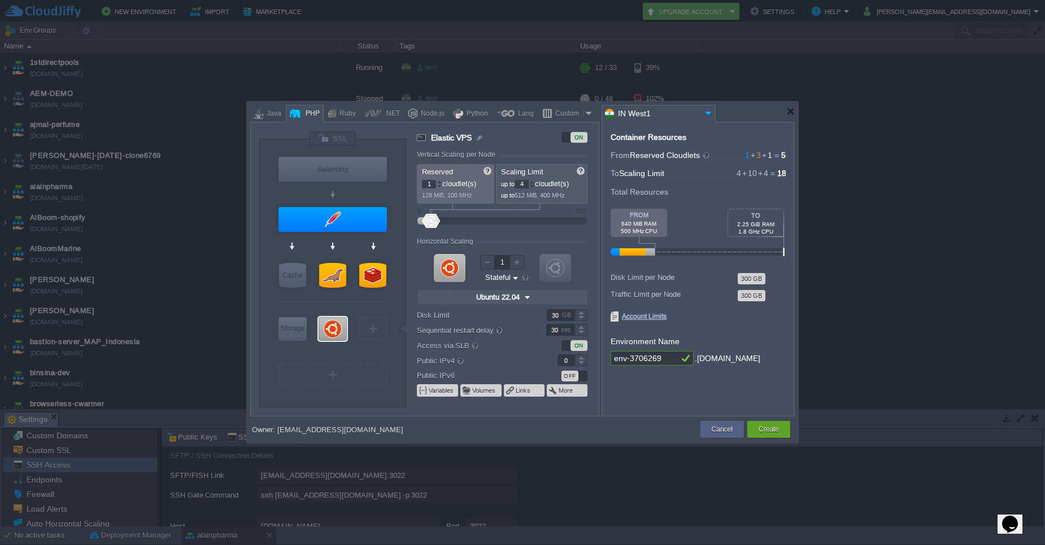
type input "Redis 7.2.3"
click at [374, 279] on div at bounding box center [372, 275] width 27 height 25
type input "NoSQL Databases"
type input "Redis 7.2.3"
type input "7.2.3"
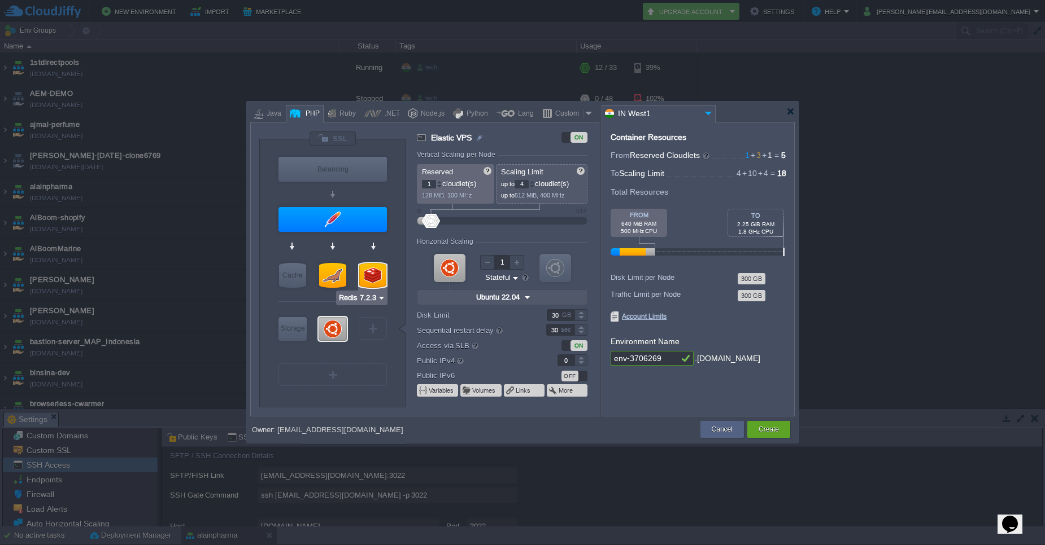
type input "Stateless"
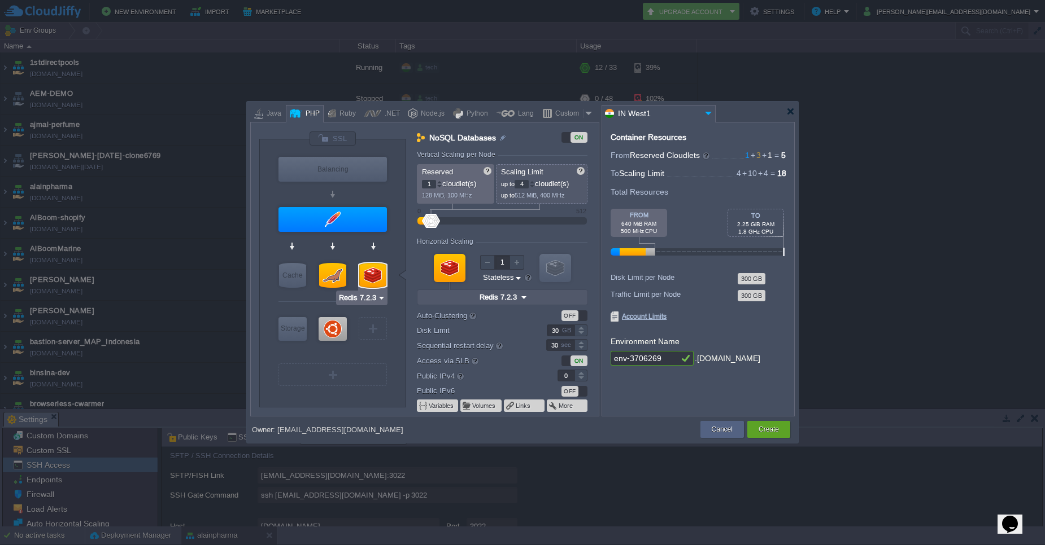
type input "Ubuntu 22.04"
click at [329, 338] on div at bounding box center [332, 329] width 28 height 24
type input "Elastic VPS"
type input "Ubuntu 22.04"
type input "22.04"
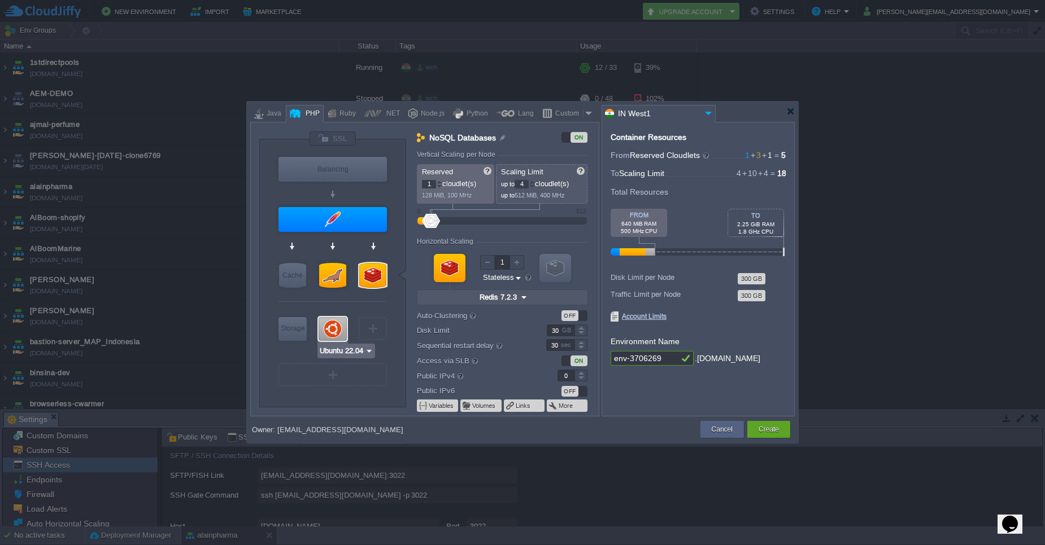
type input "Stateful"
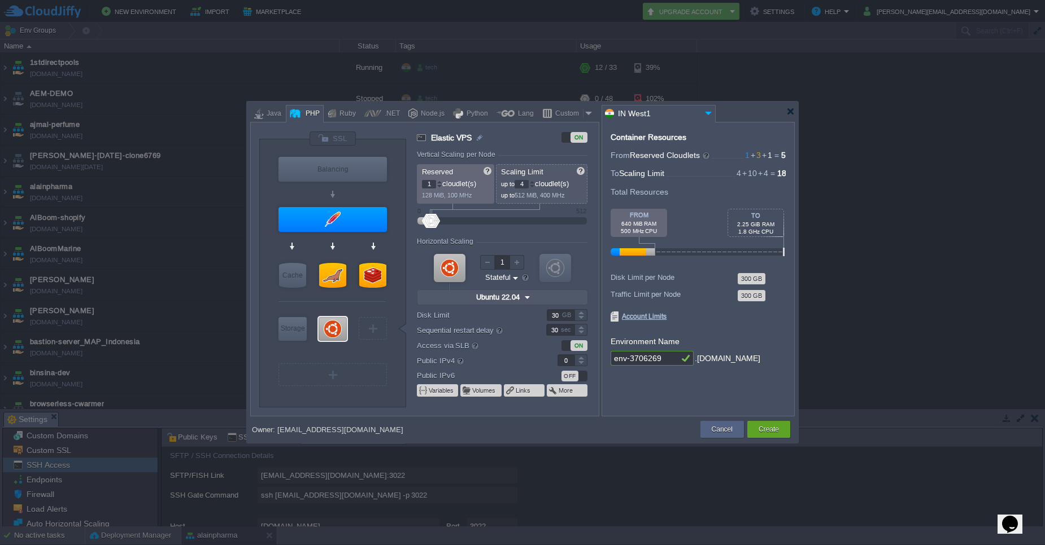
type input "1"
click at [580, 359] on div at bounding box center [580, 358] width 13 height 6
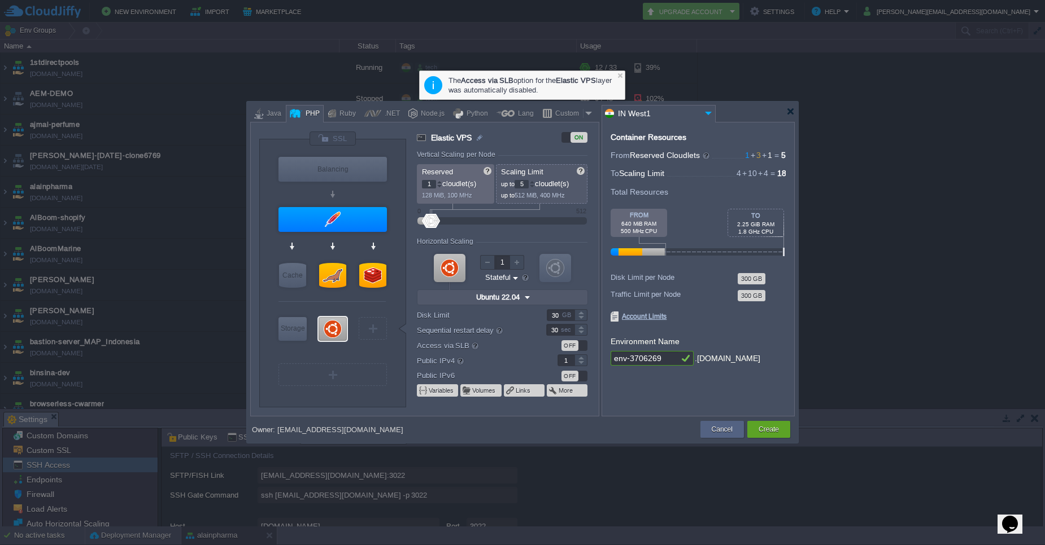
click at [532, 183] on div at bounding box center [532, 182] width 6 height 4
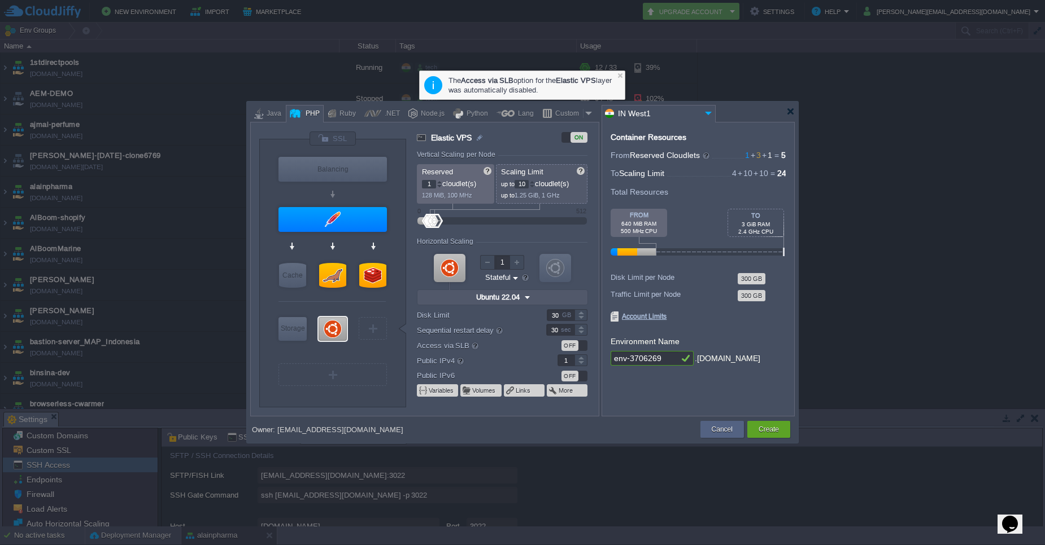
click at [533, 183] on div at bounding box center [532, 182] width 6 height 4
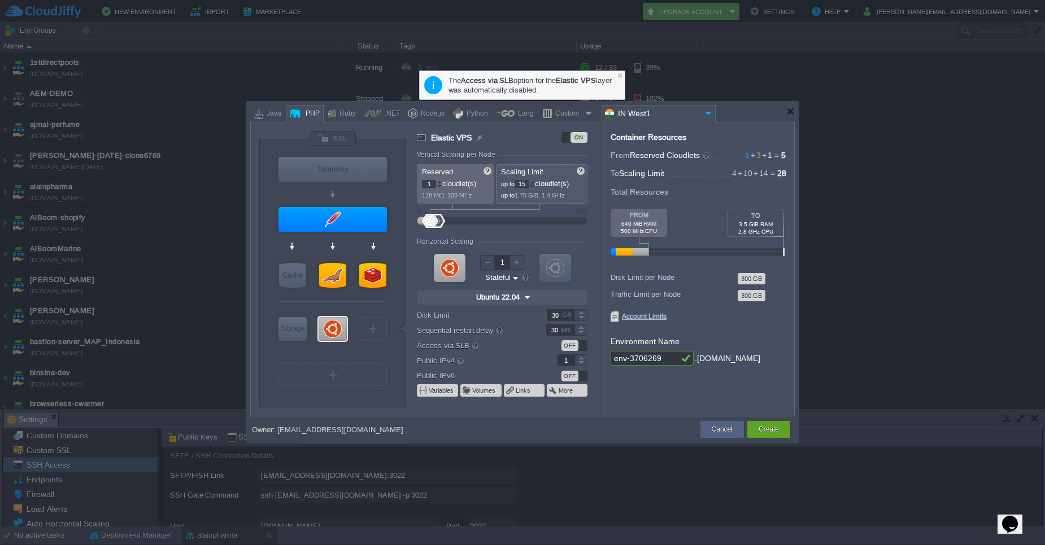
click at [533, 183] on div at bounding box center [532, 182] width 6 height 4
type input "16"
click at [533, 183] on div at bounding box center [532, 182] width 6 height 4
click at [669, 359] on input "env-3706269" at bounding box center [644, 358] width 68 height 15
type input "e"
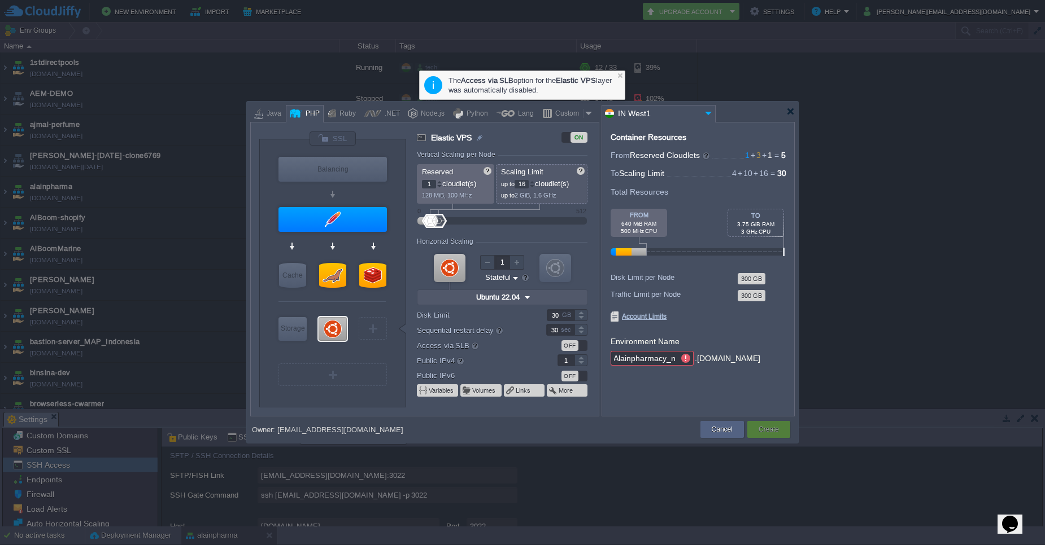
scroll to position [0, 0]
type input "AlainpharmacyNew"
click at [774, 435] on div "Create" at bounding box center [768, 429] width 26 height 17
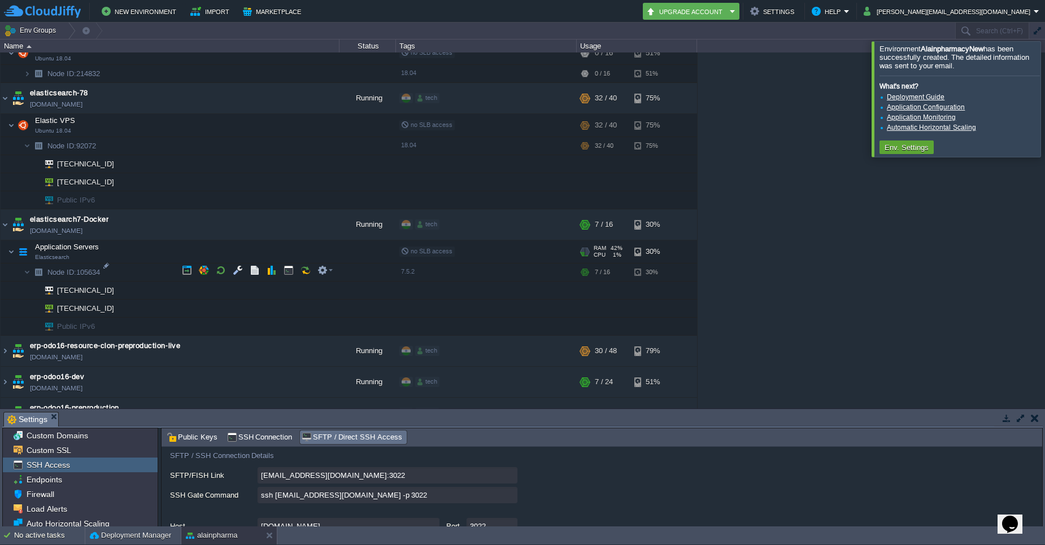
scroll to position [1423, 0]
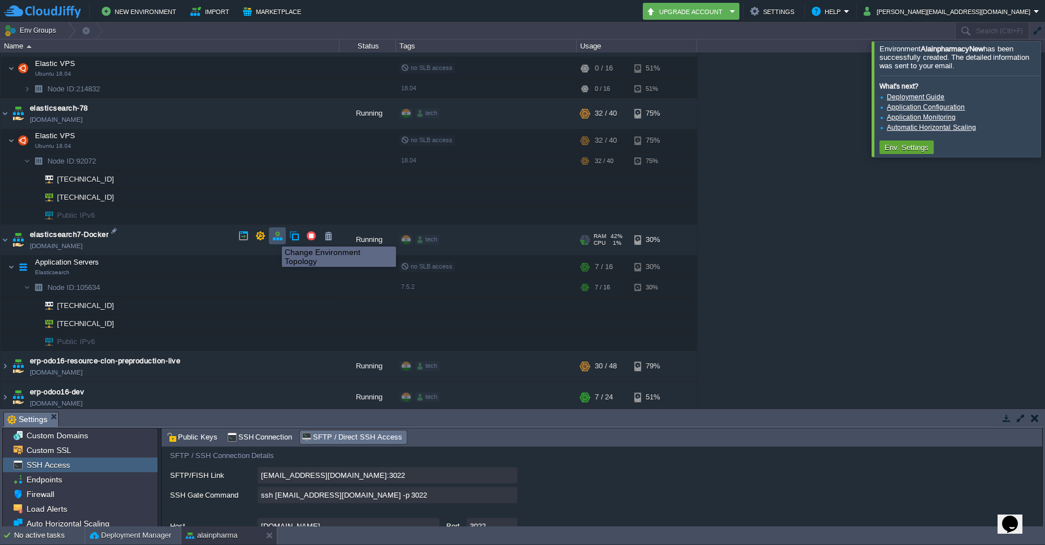
click at [273, 237] on button "button" at bounding box center [277, 236] width 10 height 10
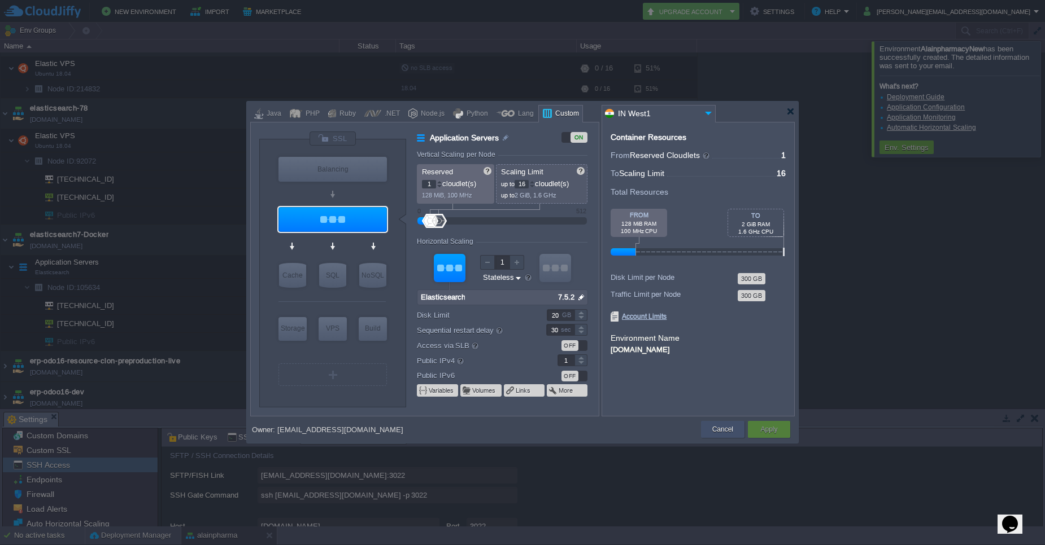
click at [721, 426] on button "Cancel" at bounding box center [722, 429] width 21 height 11
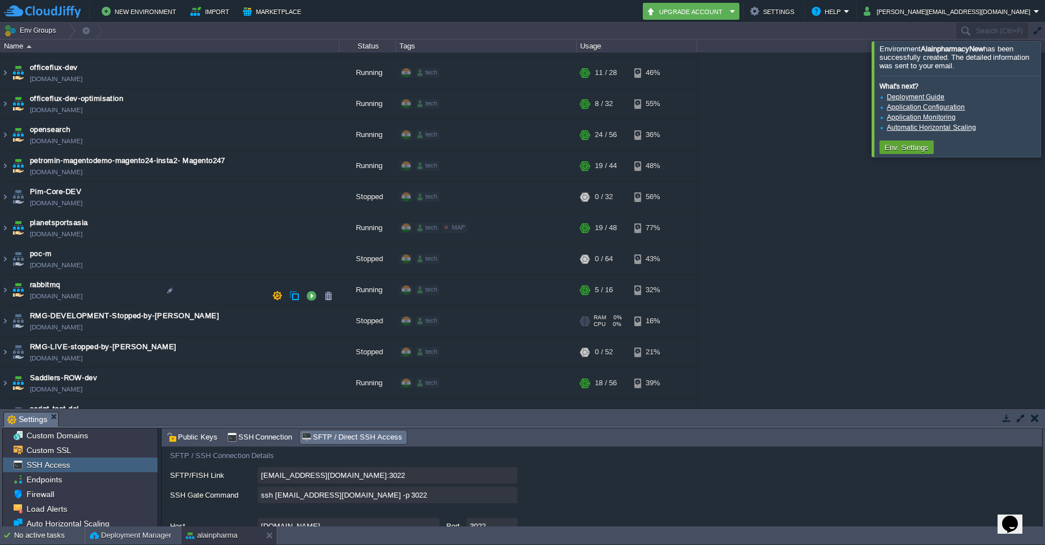
scroll to position [3117, 0]
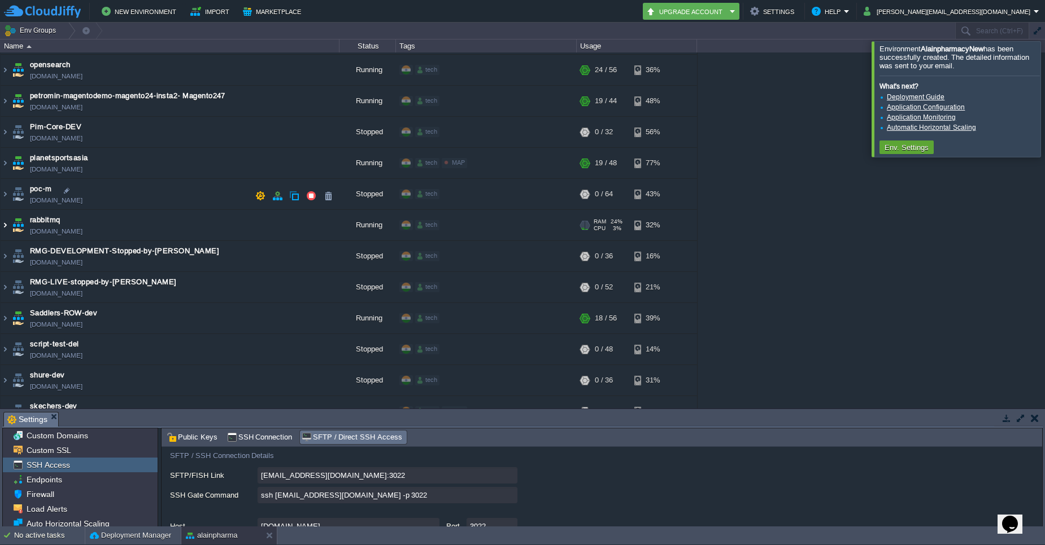
click at [3, 210] on img at bounding box center [5, 225] width 9 height 30
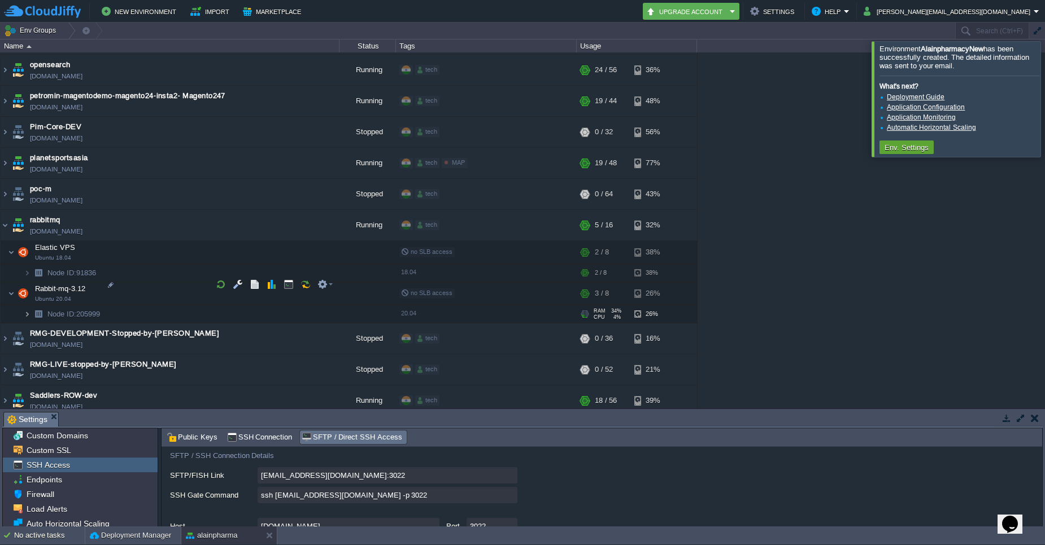
click at [29, 305] on img at bounding box center [27, 314] width 7 height 18
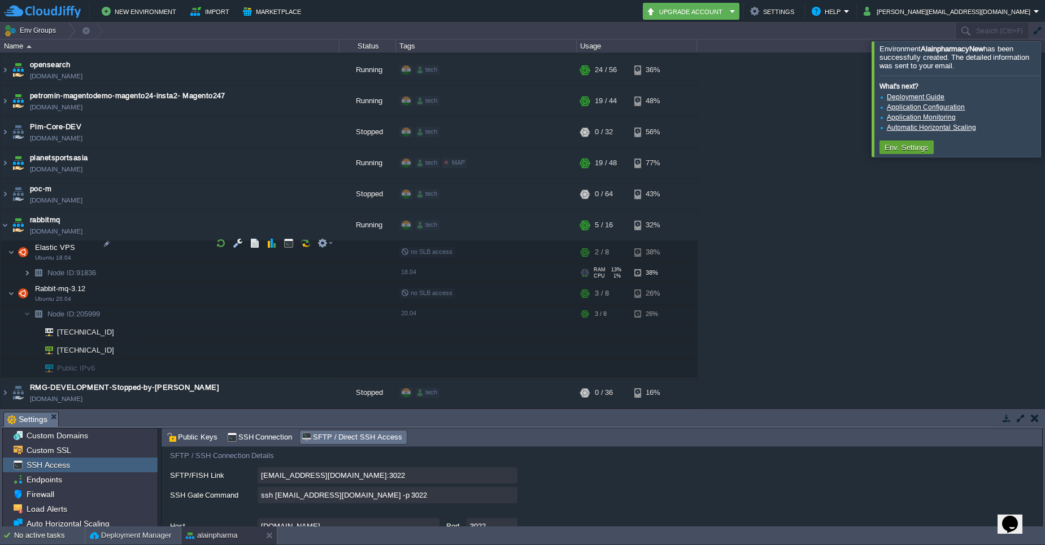
click at [30, 264] on img at bounding box center [27, 273] width 7 height 18
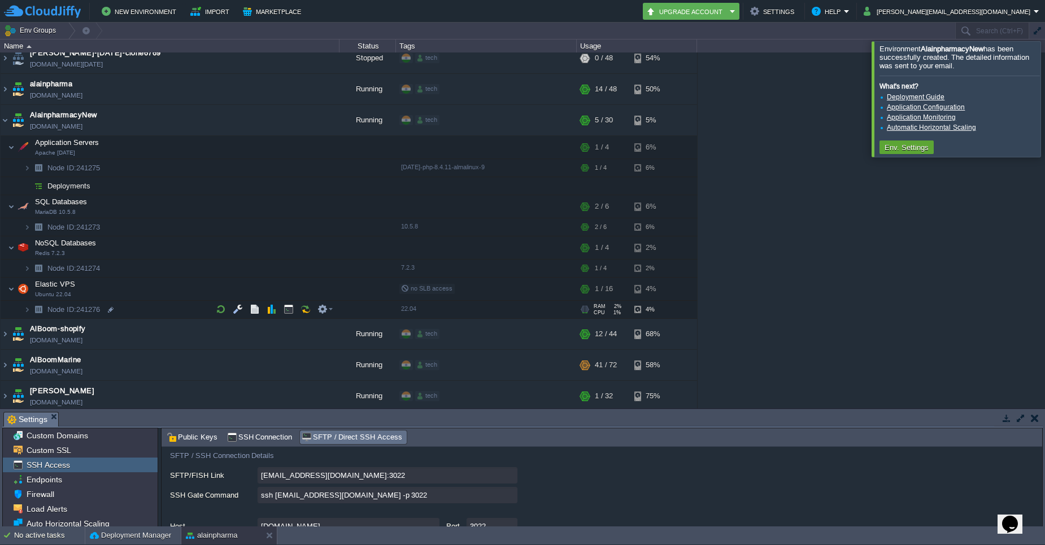
scroll to position [68, 0]
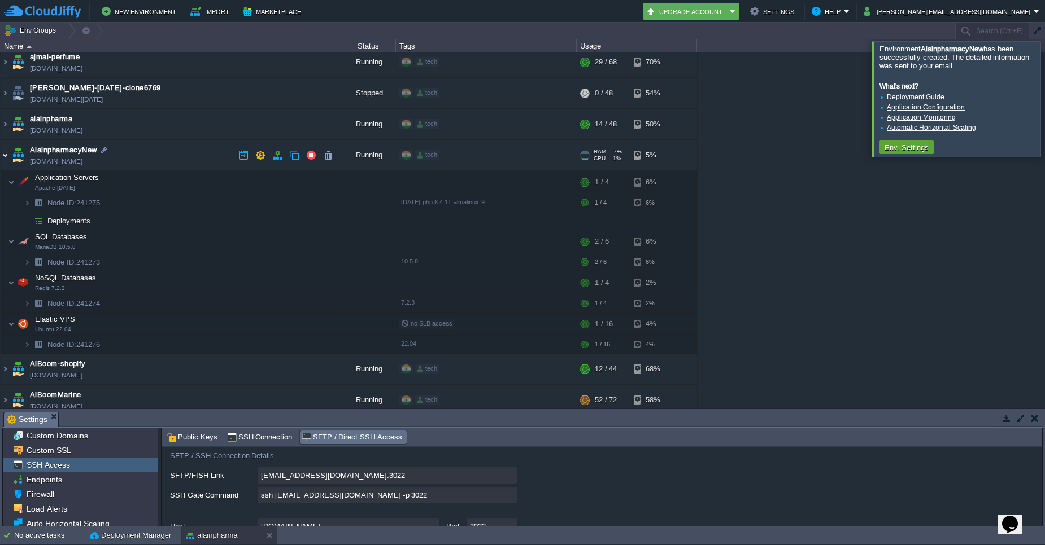
click at [8, 157] on img at bounding box center [5, 155] width 9 height 30
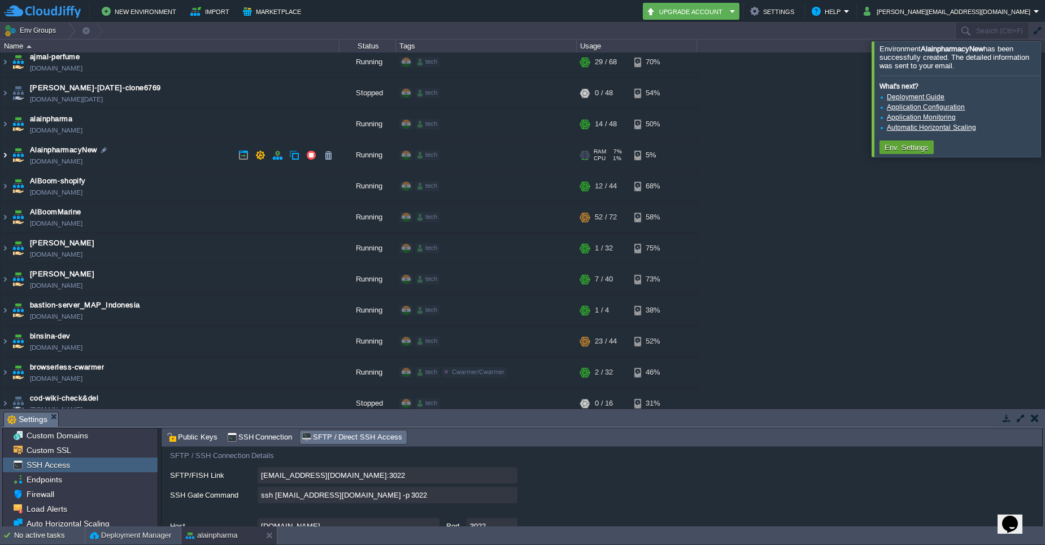
click at [8, 157] on img at bounding box center [5, 155] width 9 height 30
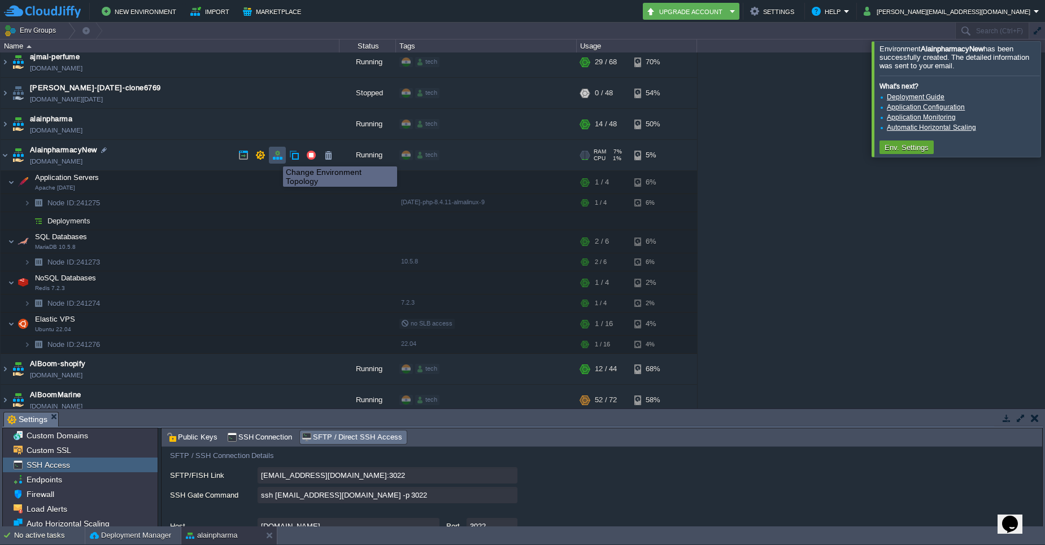
click at [274, 156] on button "button" at bounding box center [277, 155] width 10 height 10
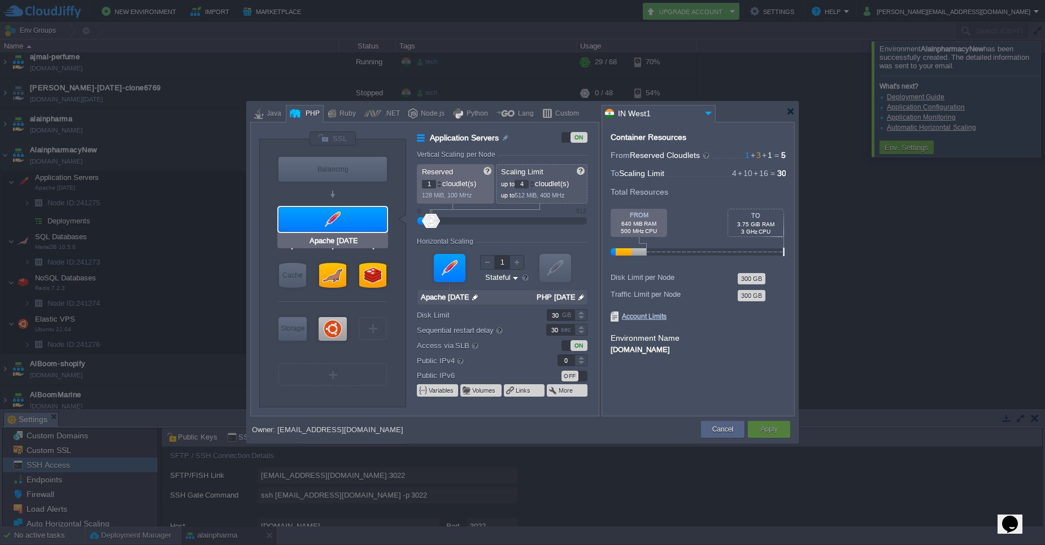
click at [334, 226] on div at bounding box center [332, 219] width 108 height 25
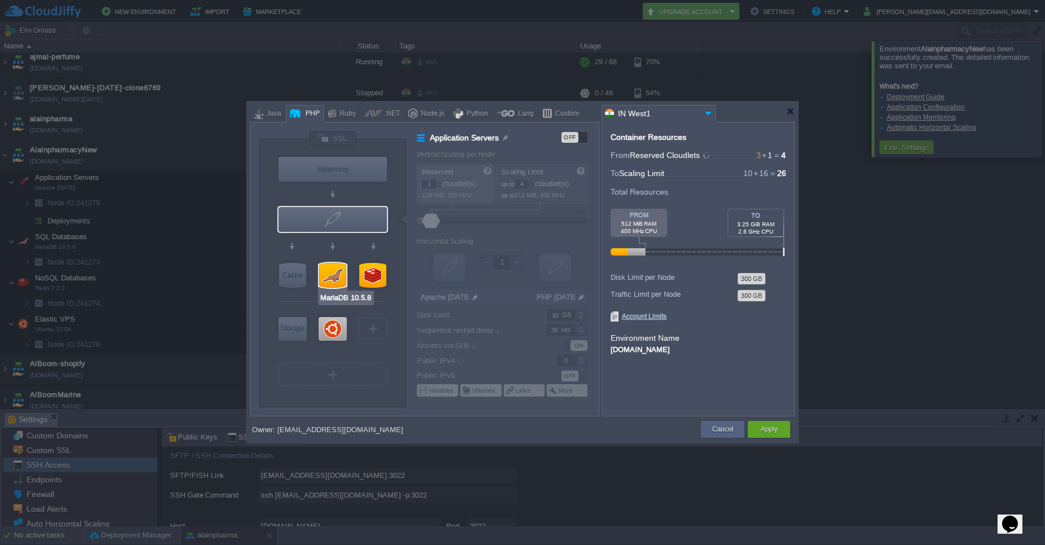
type input "Ubuntu 22.04"
click at [338, 326] on div at bounding box center [332, 329] width 28 height 24
type input "Elastic VPS"
type input "16"
type input "Ubuntu 22.04"
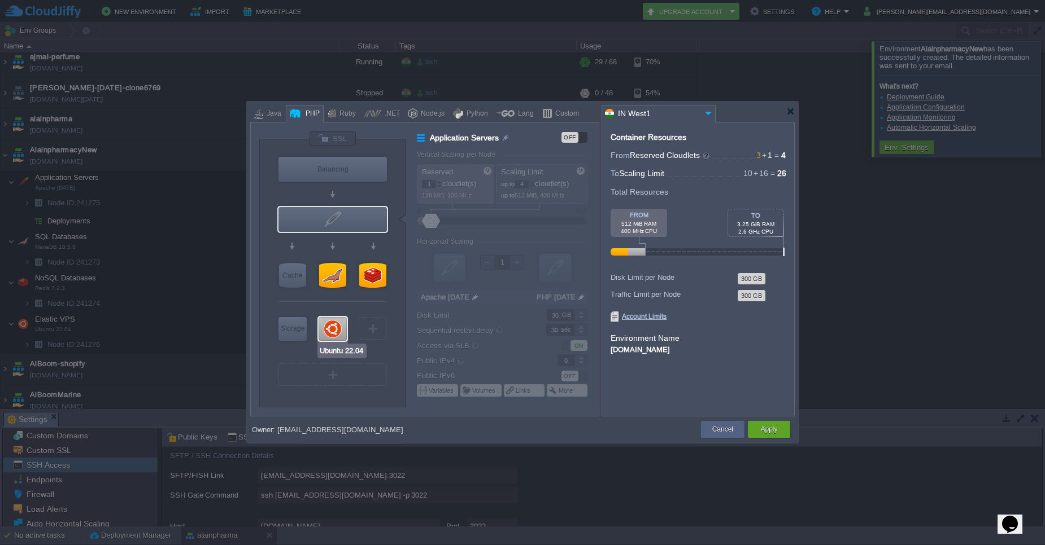
type input "null"
type input "22.04"
type input "1"
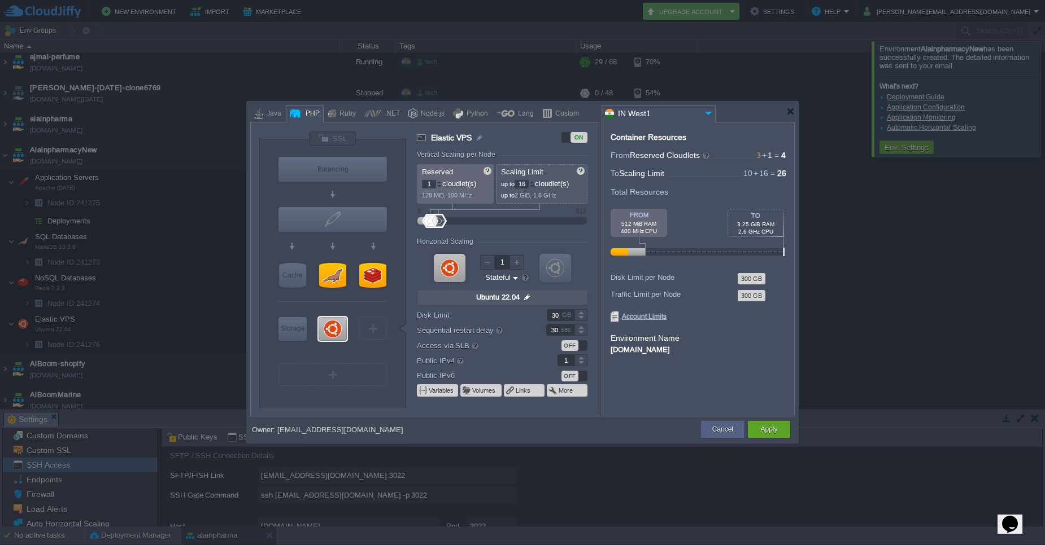
type input "Redis 7.2.3"
click at [768, 431] on button "Apply" at bounding box center [768, 429] width 17 height 11
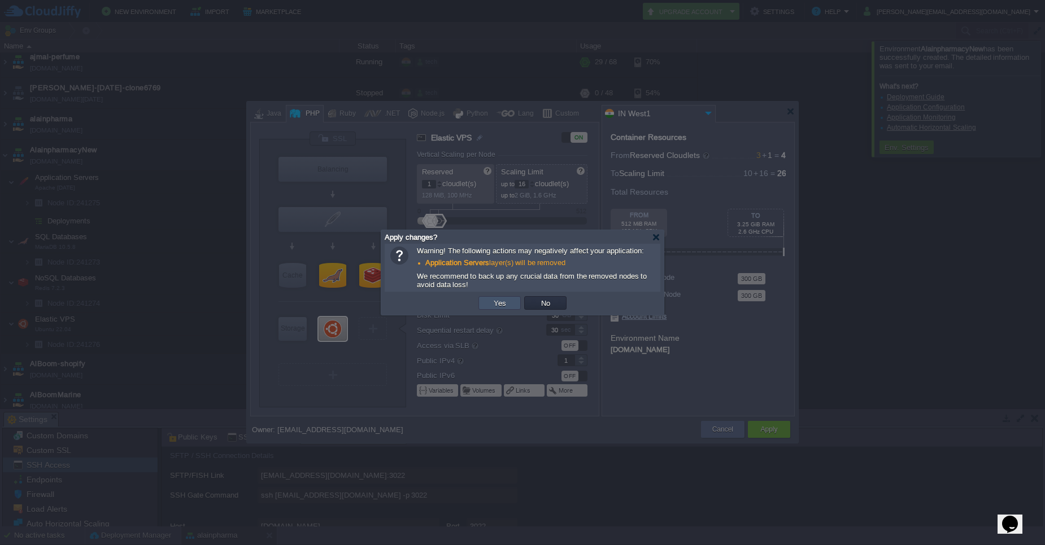
click at [506, 306] on button "Yes" at bounding box center [499, 303] width 19 height 10
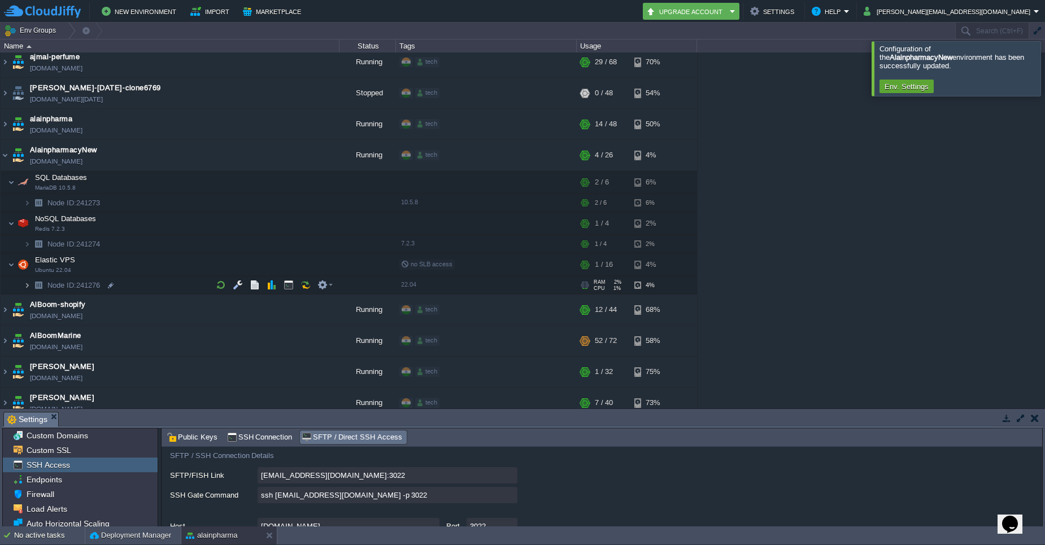
click at [26, 286] on img at bounding box center [27, 286] width 7 height 18
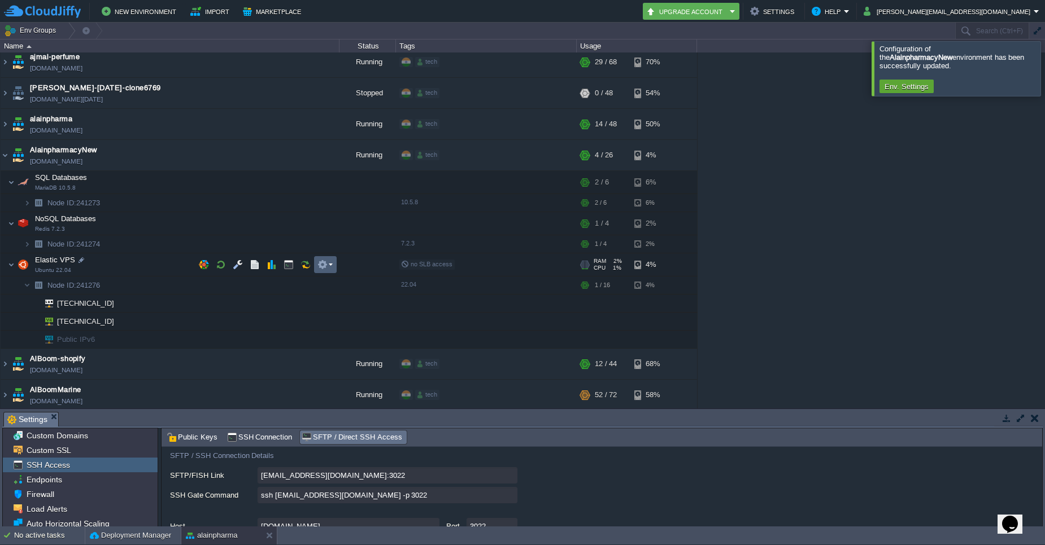
click at [330, 263] on em at bounding box center [324, 265] width 15 height 10
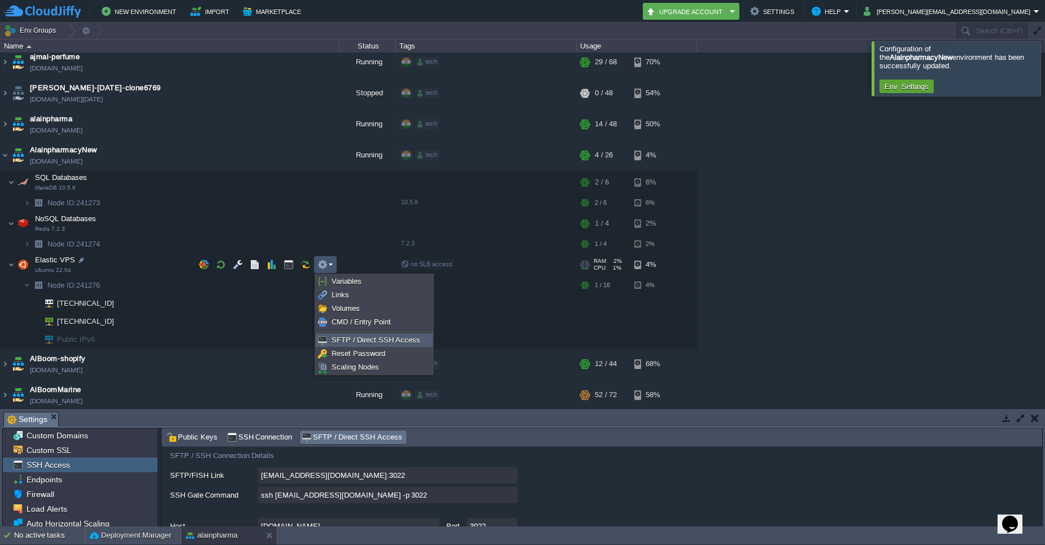
click at [340, 345] on link "SFTP / Direct SSH Access" at bounding box center [374, 340] width 116 height 12
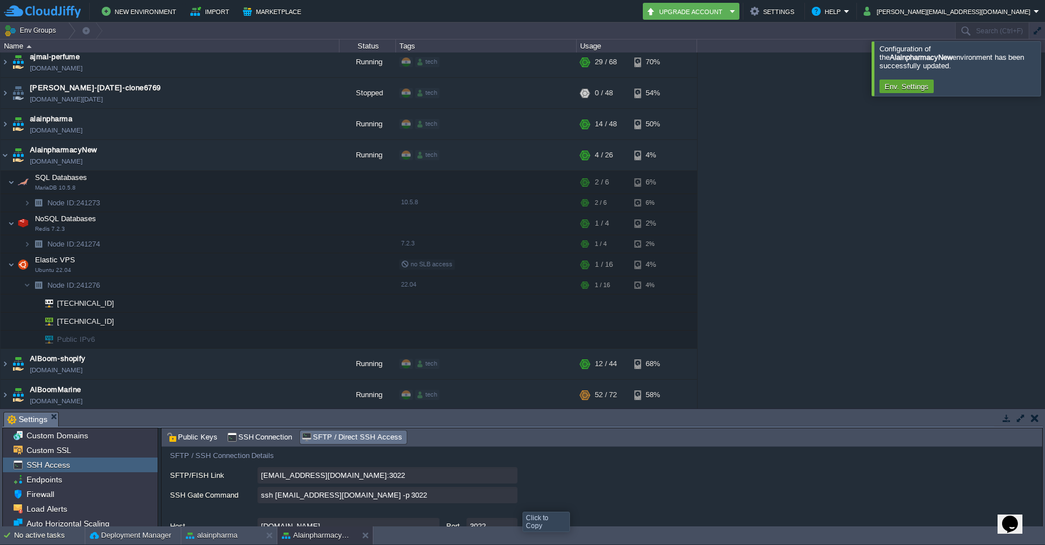
click at [510, 501] on input "ssh [EMAIL_ADDRESS][DOMAIN_NAME] -p 3022" at bounding box center [387, 495] width 260 height 16
type textarea "ssh [EMAIL_ADDRESS][DOMAIN_NAME] -p 3022"
